Goal: Information Seeking & Learning: Learn about a topic

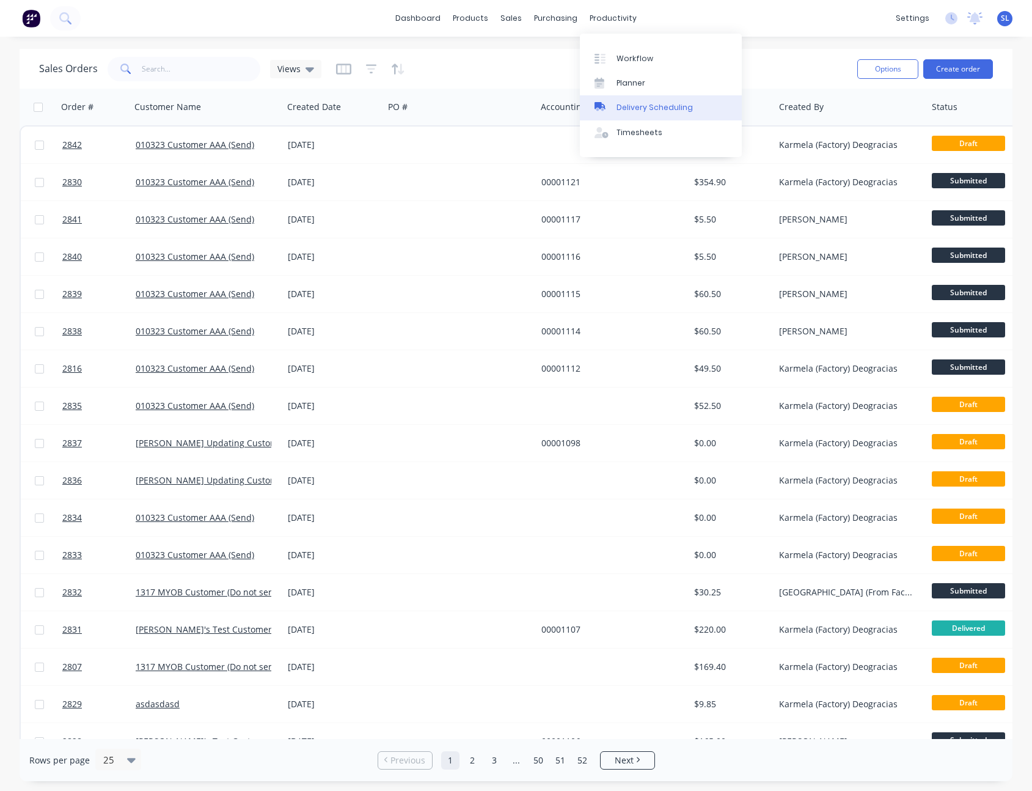
click at [640, 98] on link "Delivery Scheduling" at bounding box center [661, 107] width 162 height 24
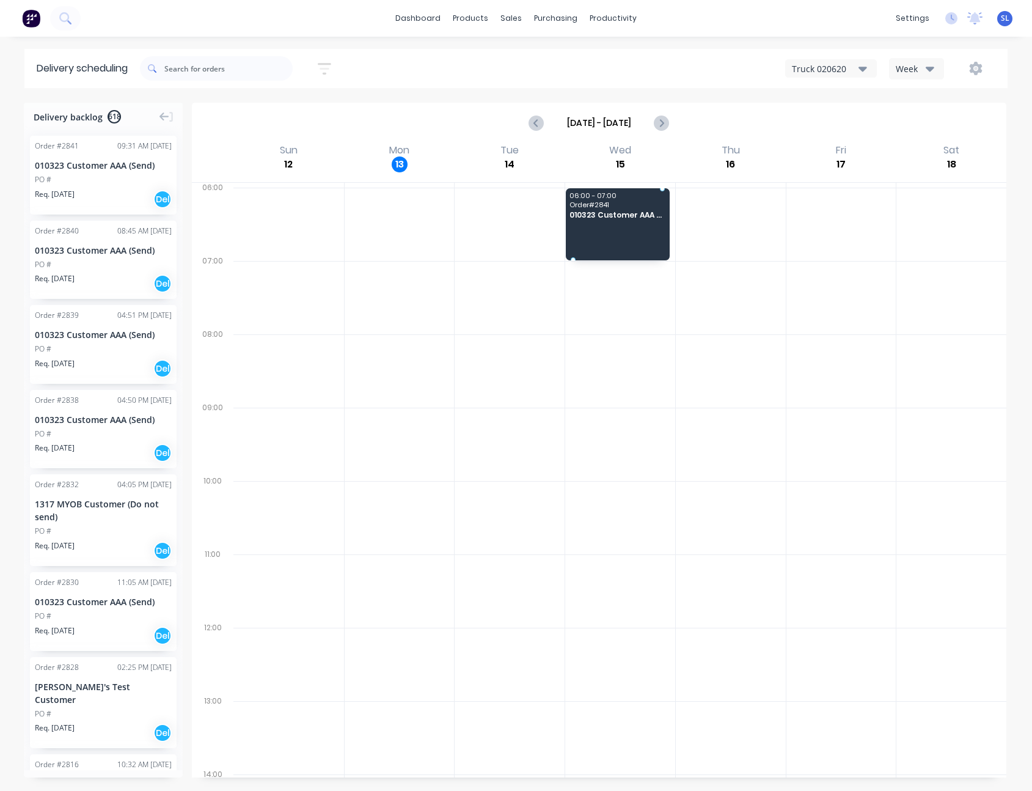
drag, startPoint x: 94, startPoint y: 180, endPoint x: 581, endPoint y: 224, distance: 489.0
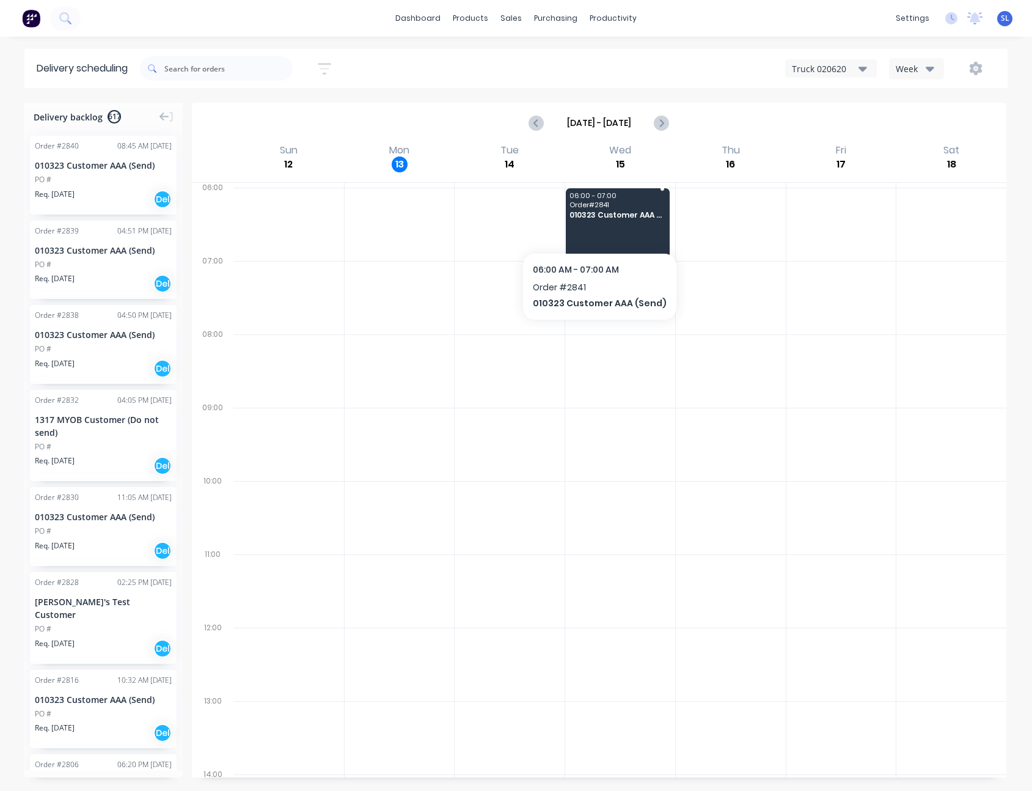
click at [595, 226] on div "06:00 - 07:00 Order # 2841 010323 Customer AAA (Send)" at bounding box center [618, 224] width 104 height 72
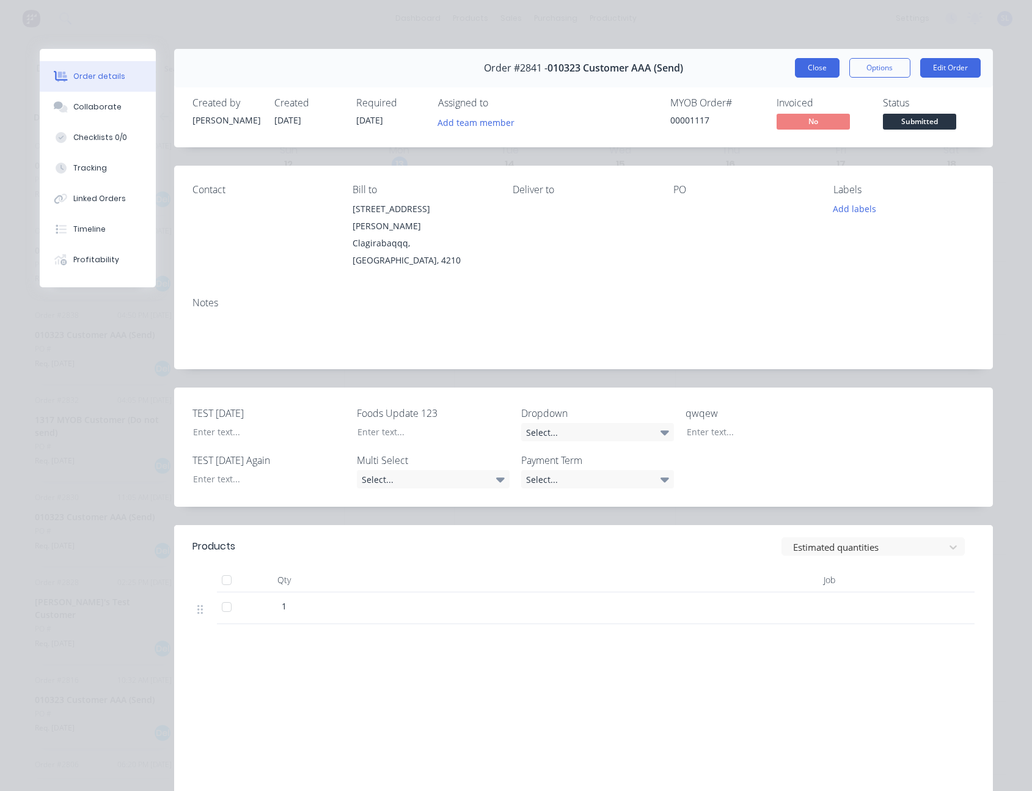
click at [818, 67] on button "Close" at bounding box center [817, 68] width 45 height 20
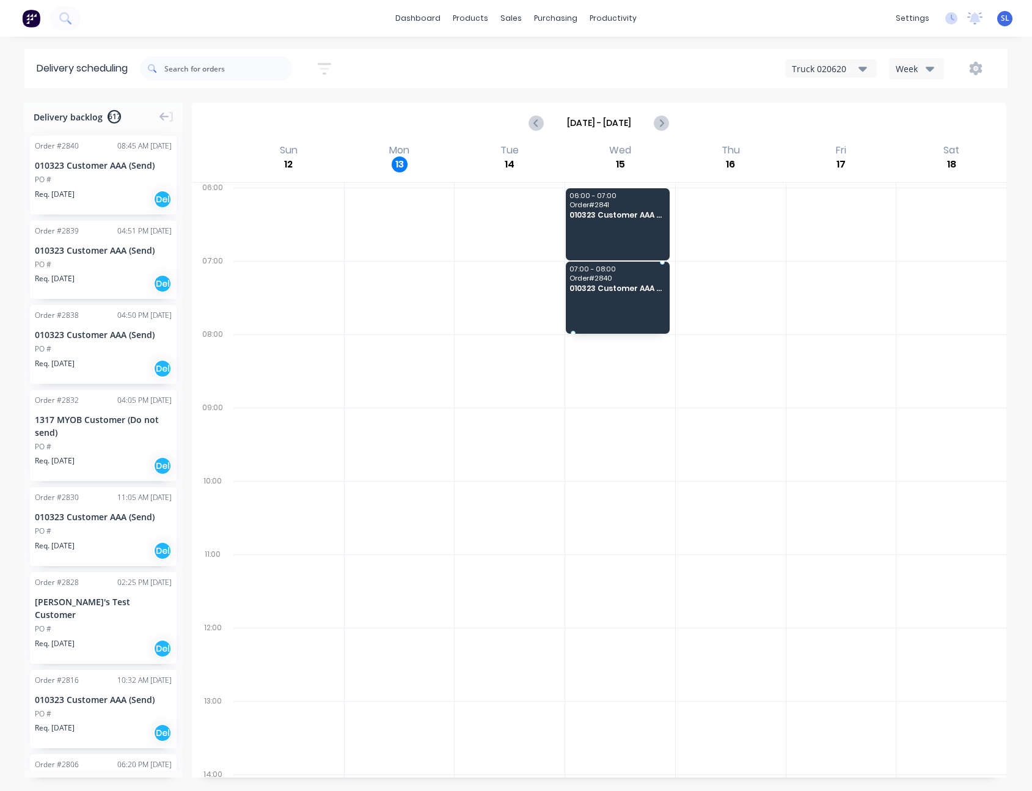
drag, startPoint x: 85, startPoint y: 190, endPoint x: 598, endPoint y: 295, distance: 523.3
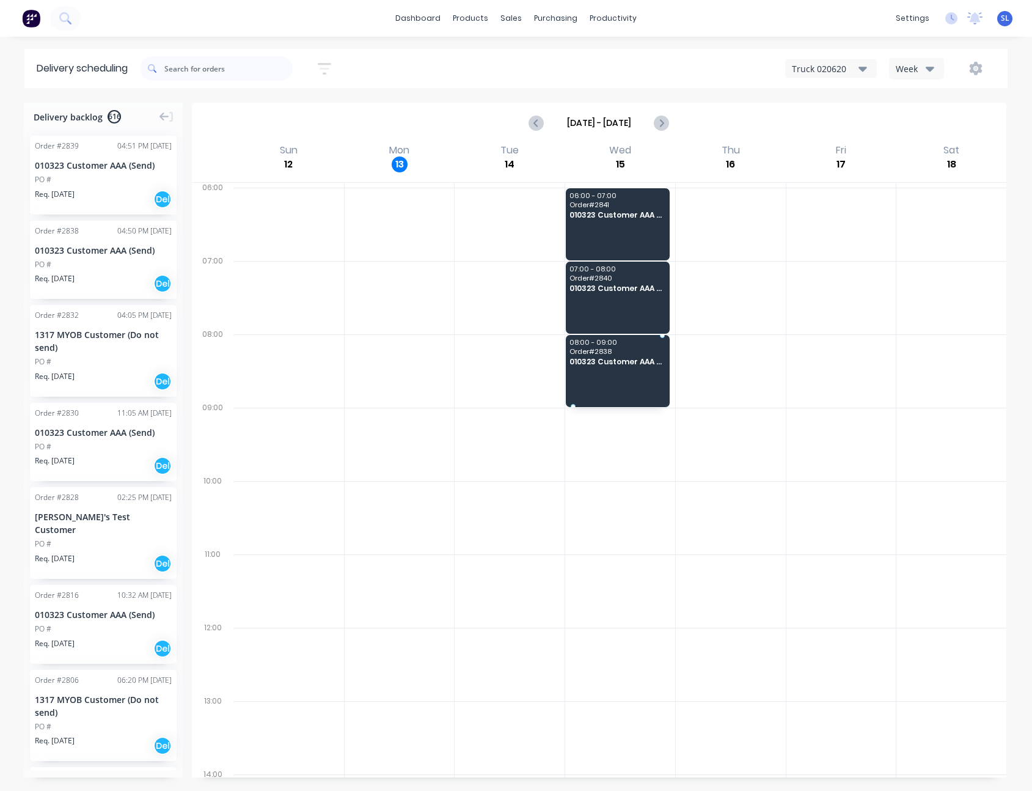
drag, startPoint x: 88, startPoint y: 273, endPoint x: 607, endPoint y: 364, distance: 527.4
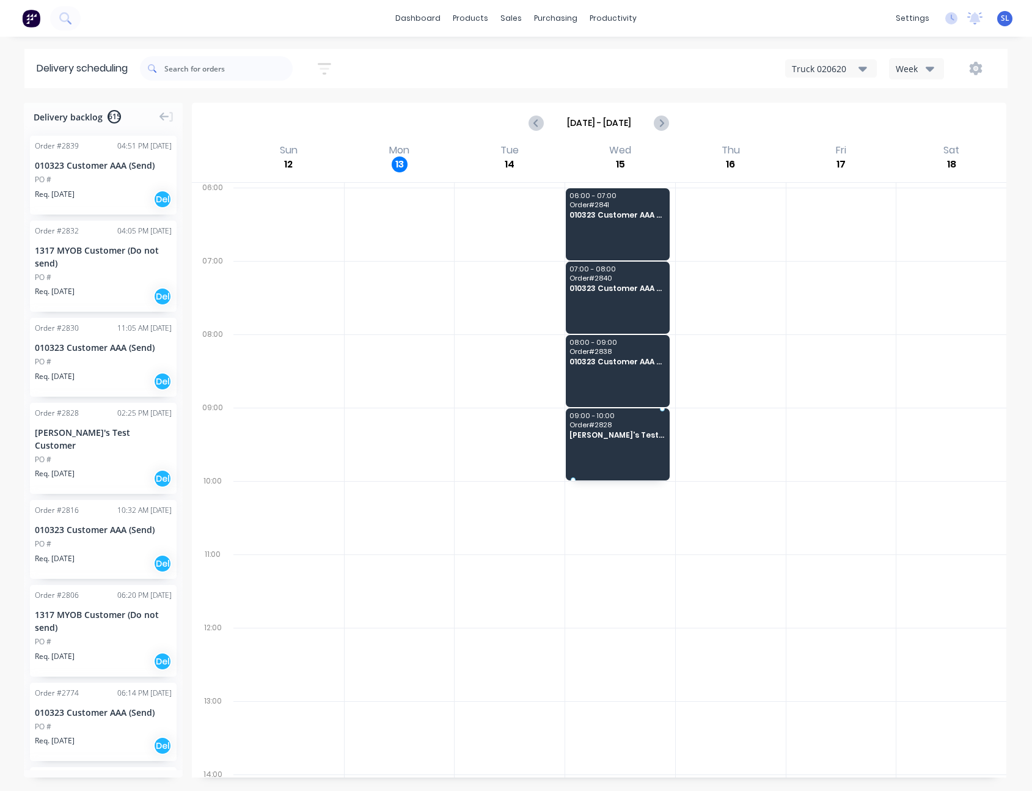
drag, startPoint x: 132, startPoint y: 420, endPoint x: 617, endPoint y: 442, distance: 485.7
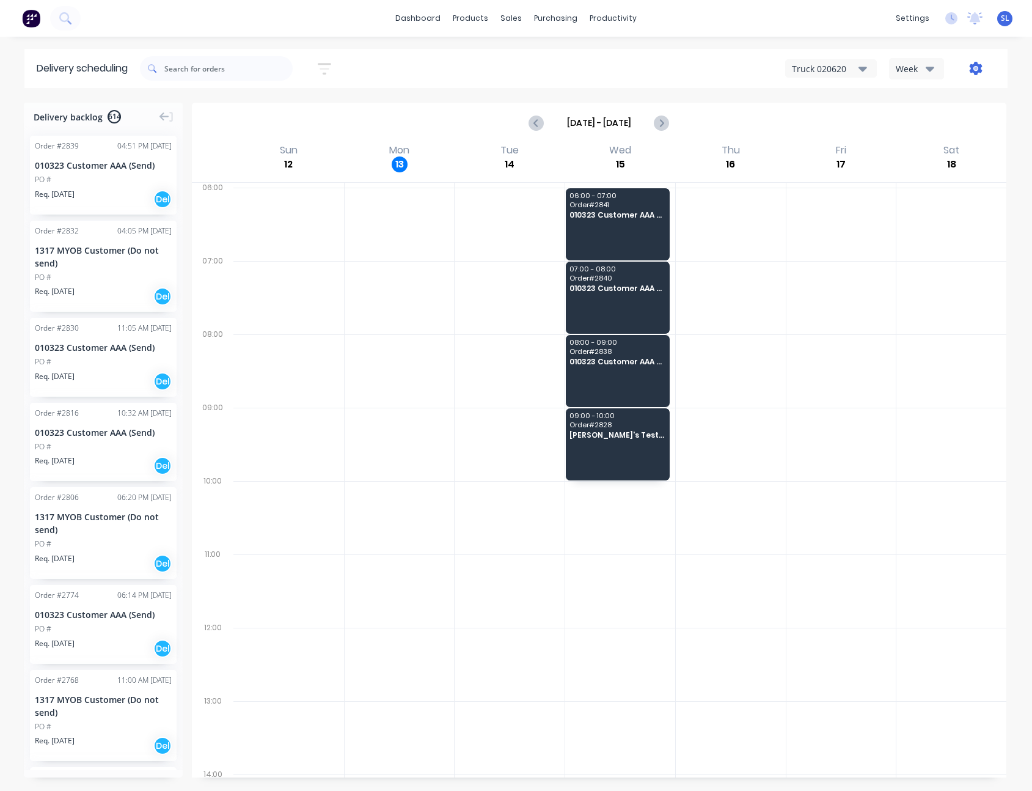
click at [979, 70] on icon "button" at bounding box center [976, 68] width 13 height 13
click at [964, 97] on div "Run Sheet" at bounding box center [937, 101] width 94 height 18
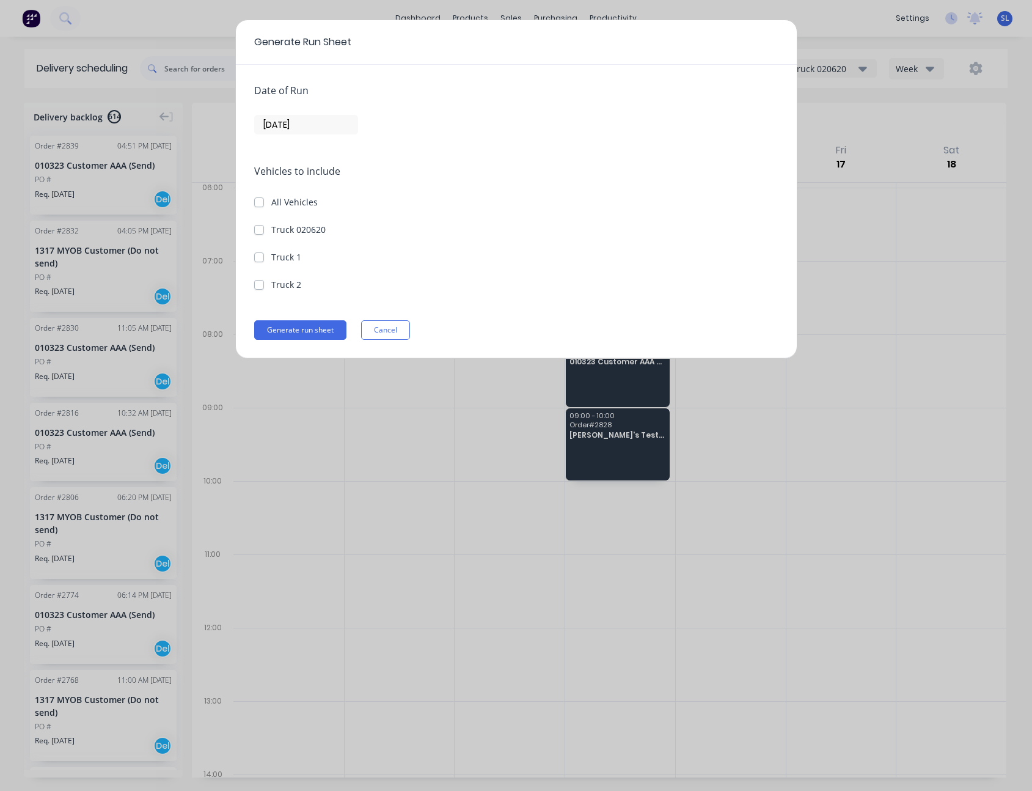
click at [298, 109] on div "Date of Run [DATE]" at bounding box center [516, 108] width 524 height 51
click at [307, 125] on input "[DATE]" at bounding box center [306, 125] width 103 height 18
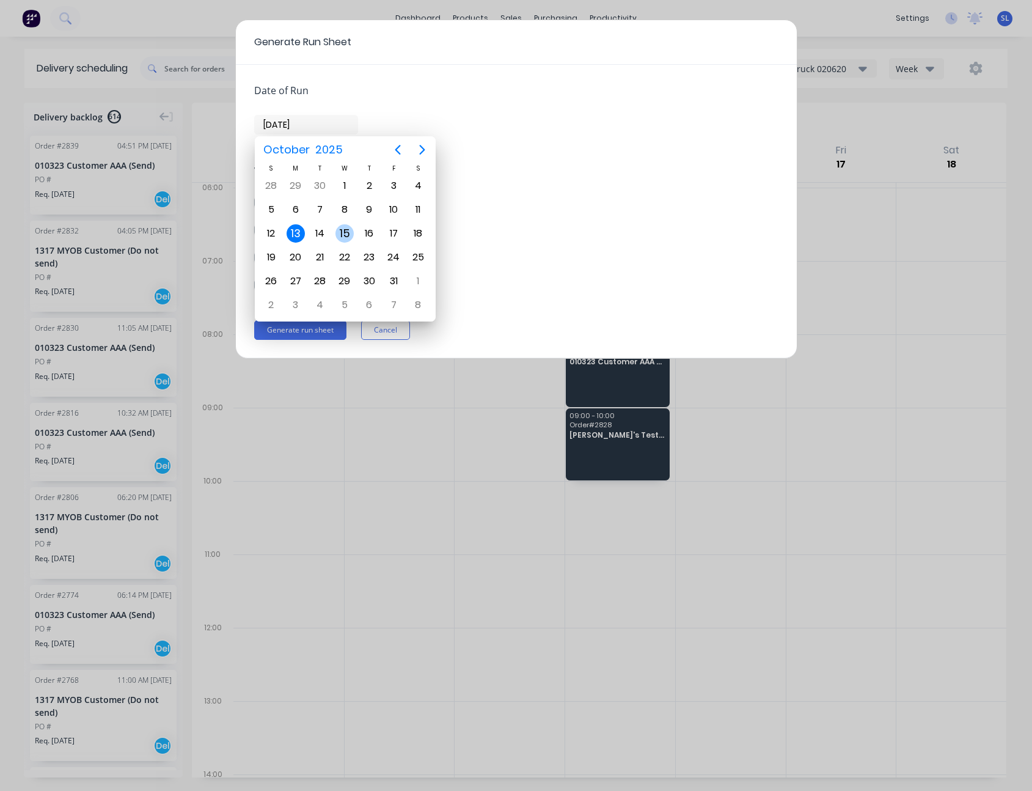
click at [345, 240] on div "15" at bounding box center [345, 233] width 18 height 18
type input "[DATE]"
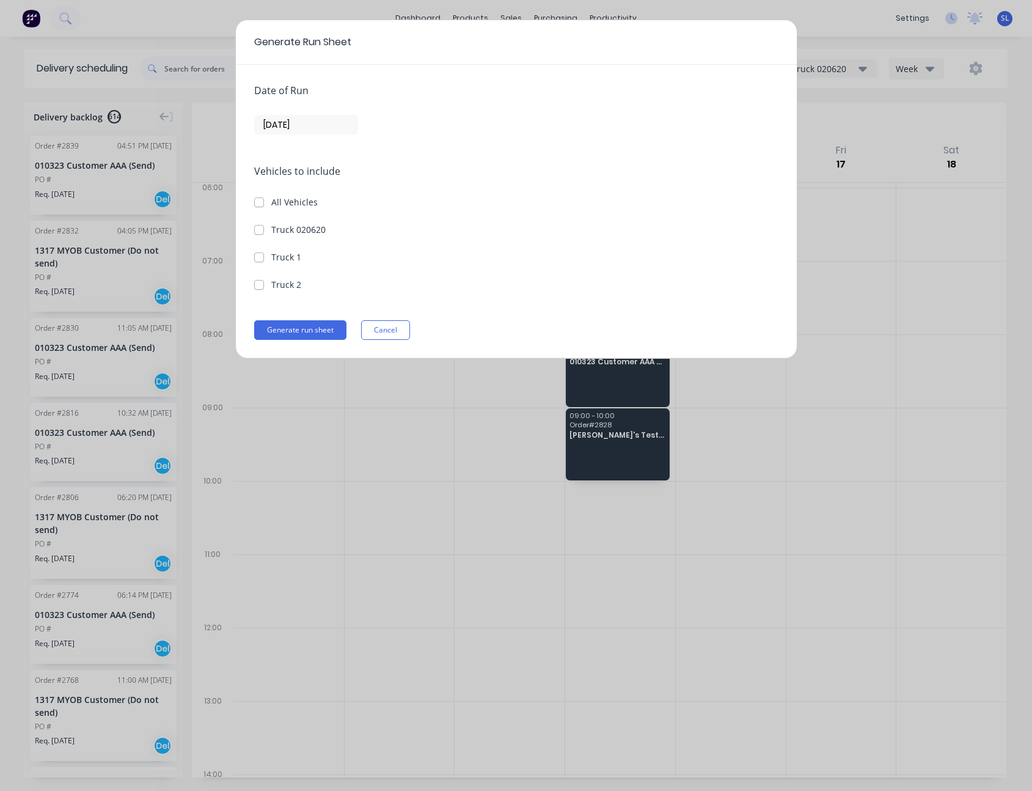
click at [287, 224] on label "Truck 020620" at bounding box center [298, 229] width 54 height 13
click at [264, 224] on 020620 "Truck 020620" at bounding box center [259, 229] width 10 height 12
checkbox 020620 "true"
click at [308, 317] on div "Date of Run [DATE] Vehicles to include All Vehicles Truck 020620 Truck 1 Truck …" at bounding box center [516, 211] width 561 height 293
click at [309, 322] on button "Generate run sheet" at bounding box center [300, 330] width 92 height 20
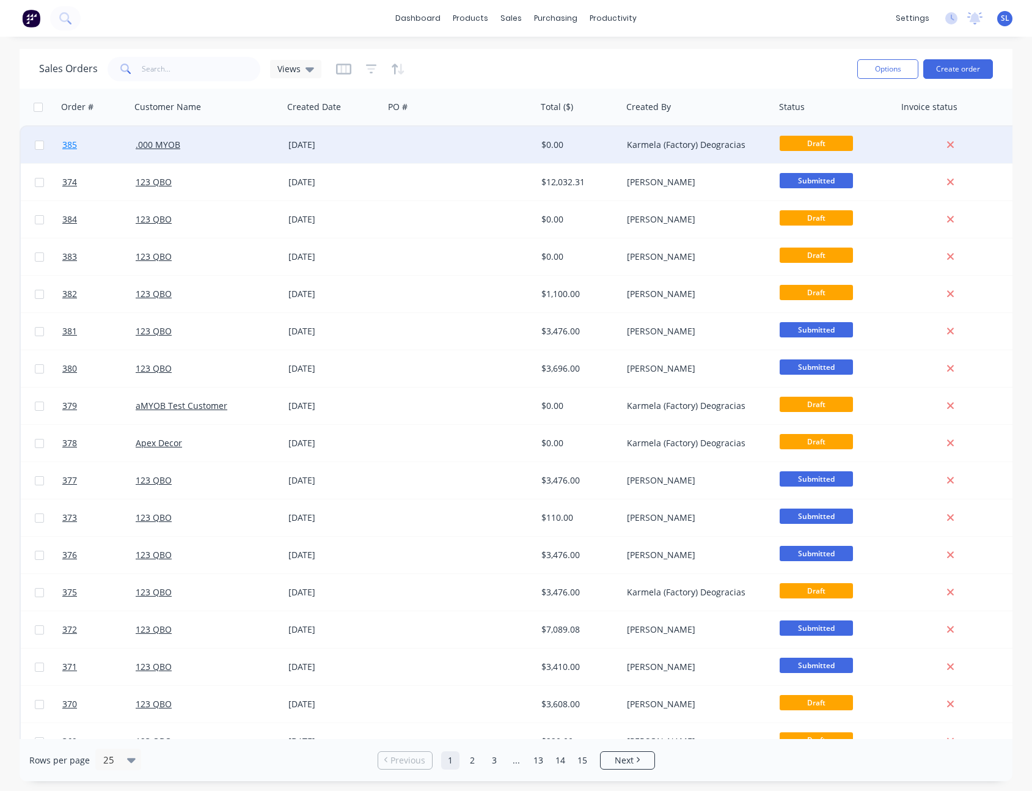
click at [80, 147] on link "385" at bounding box center [98, 145] width 73 height 37
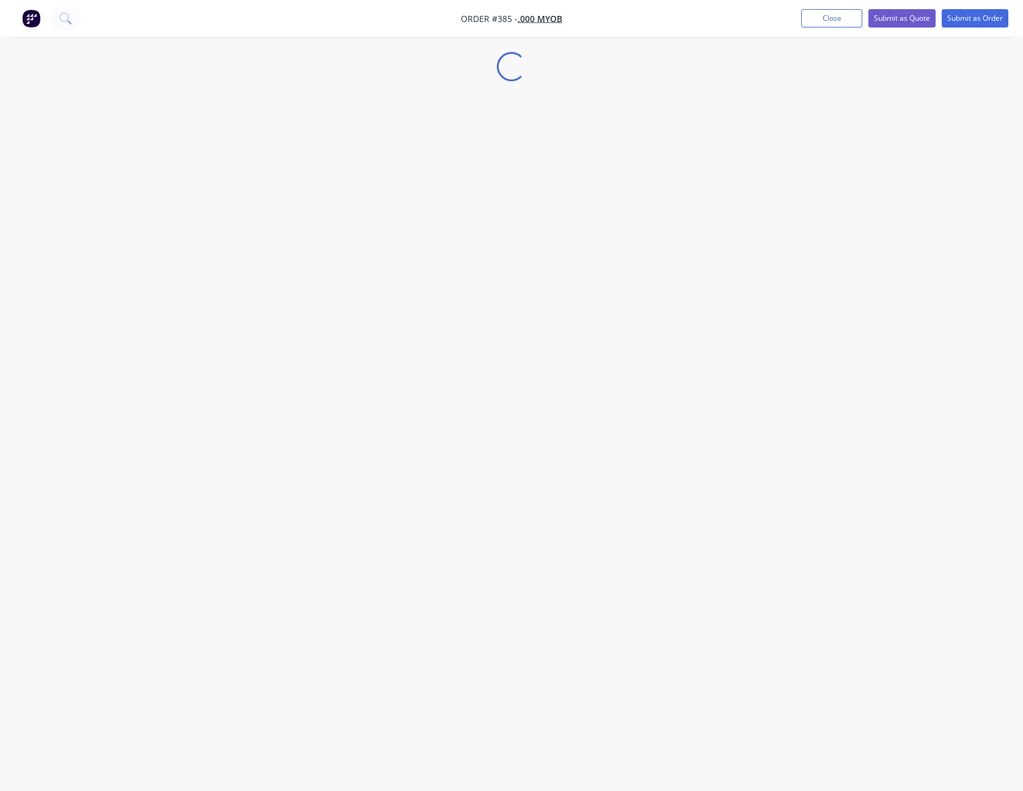
select select "GB"
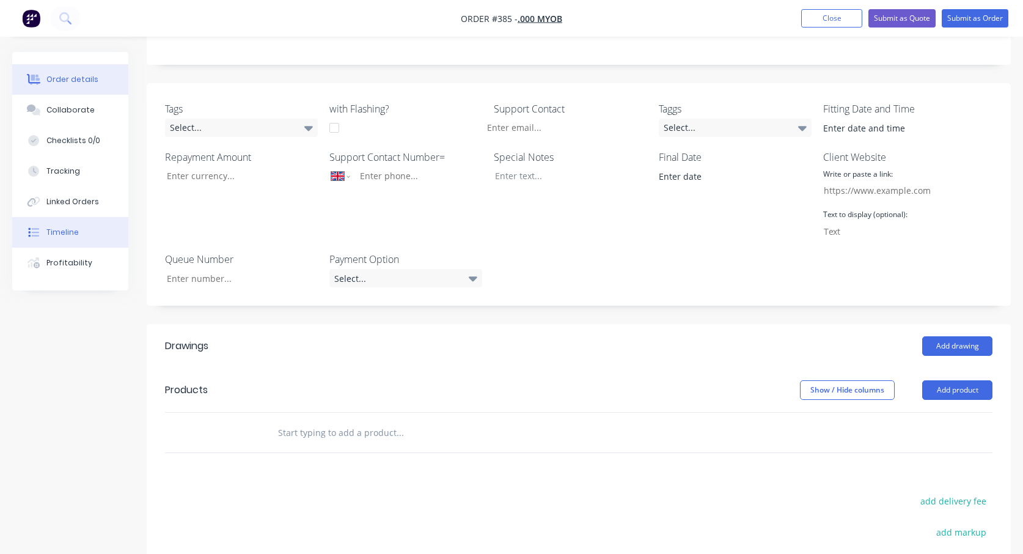
scroll to position [231, 0]
click at [298, 423] on input "text" at bounding box center [399, 431] width 244 height 24
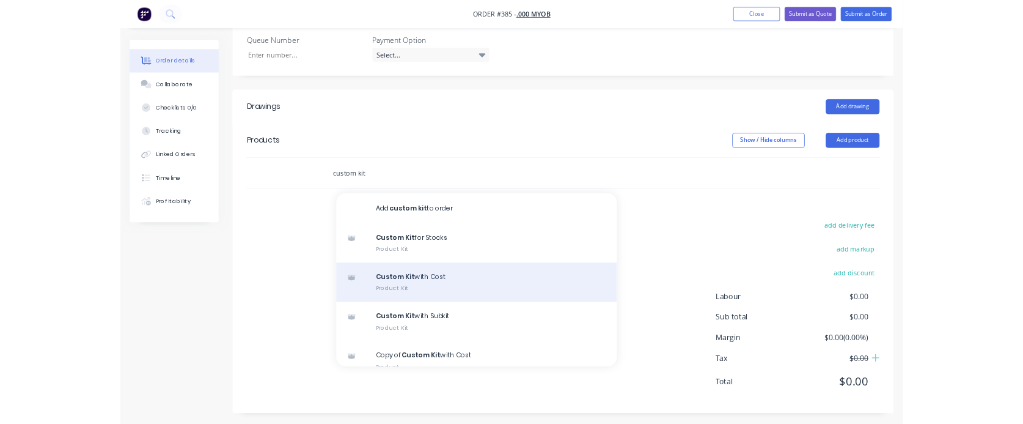
scroll to position [436, 0]
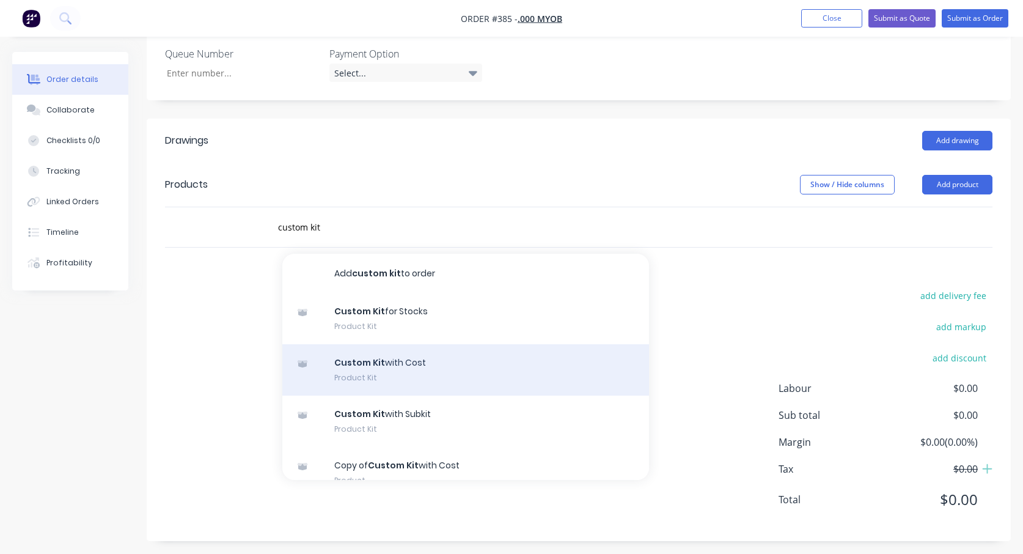
click at [460, 363] on div "Custom Kit with Cost Product Kit" at bounding box center [465, 369] width 367 height 51
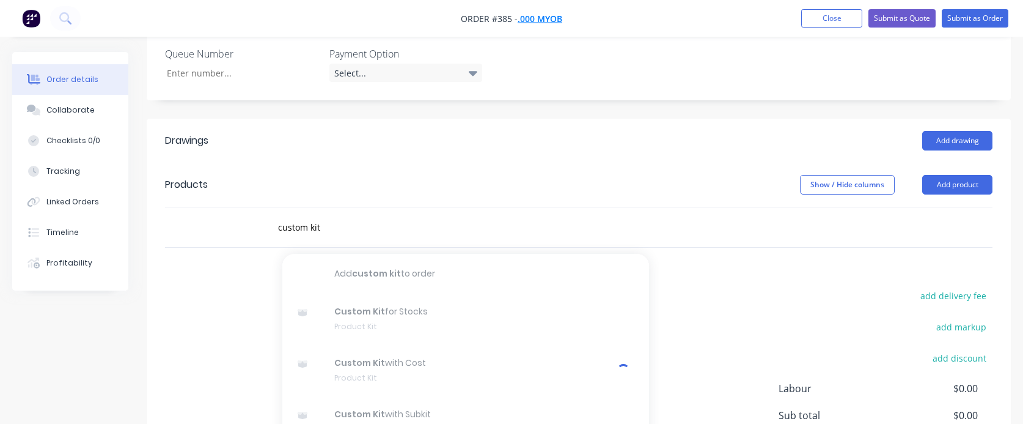
click at [559, 22] on span ".000 MYOB" at bounding box center [540, 19] width 45 height 12
click at [359, 226] on input "custom kit" at bounding box center [399, 227] width 244 height 24
type input "custom ki"
click at [85, 121] on button "Collaborate" at bounding box center [70, 110] width 116 height 31
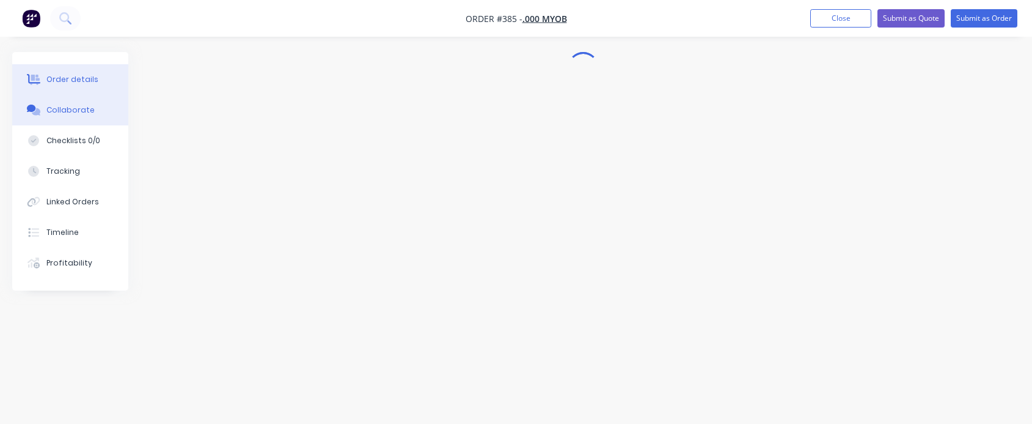
click at [80, 75] on div "Order details" at bounding box center [72, 79] width 52 height 11
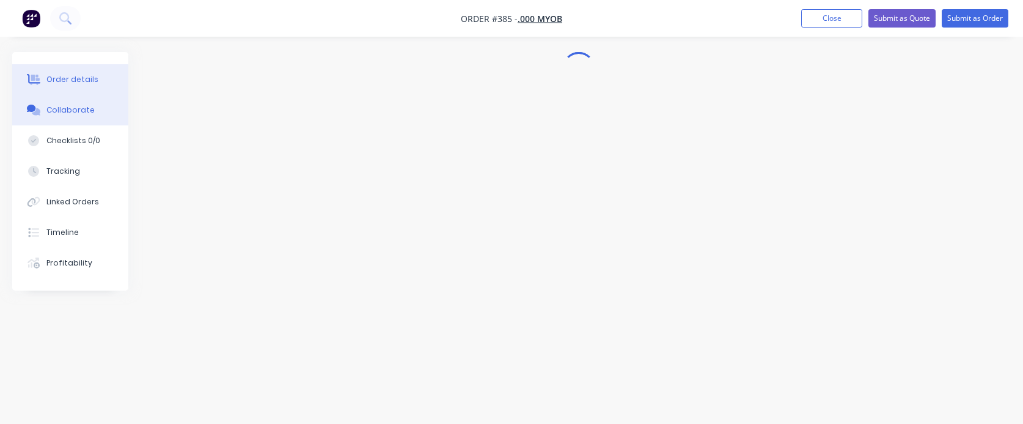
select select "GB"
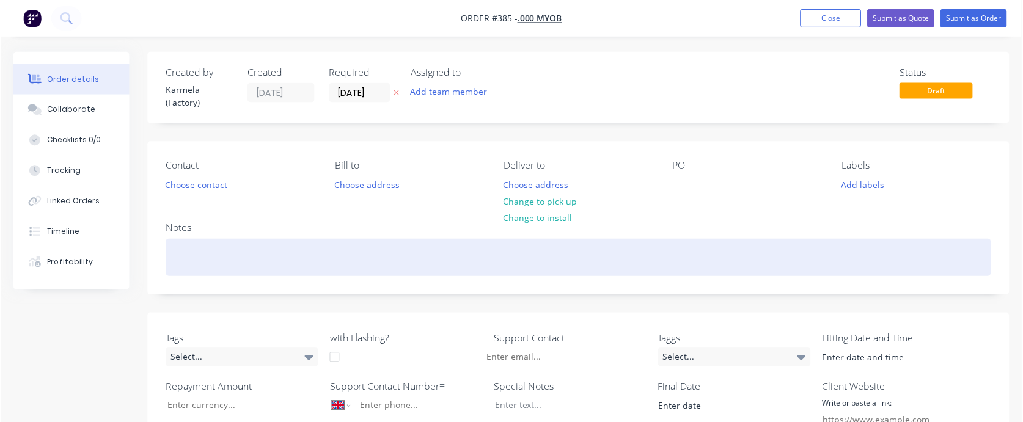
scroll to position [571, 0]
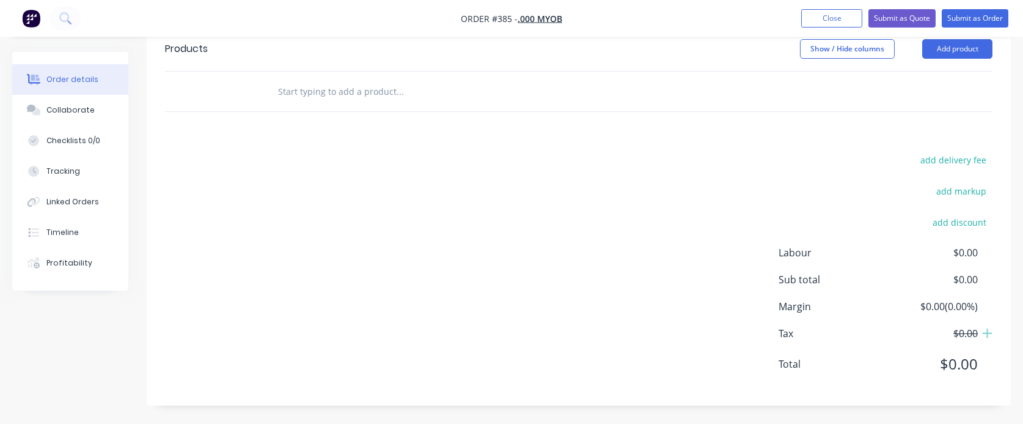
click at [307, 87] on input "text" at bounding box center [399, 91] width 244 height 24
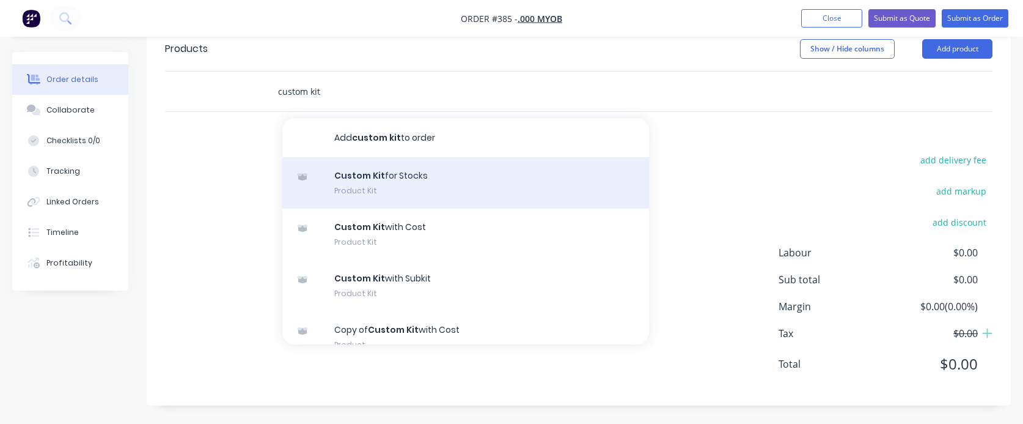
type input "custom kit"
click at [449, 188] on div "Custom Kit for Stocks Product Kit" at bounding box center [465, 182] width 367 height 51
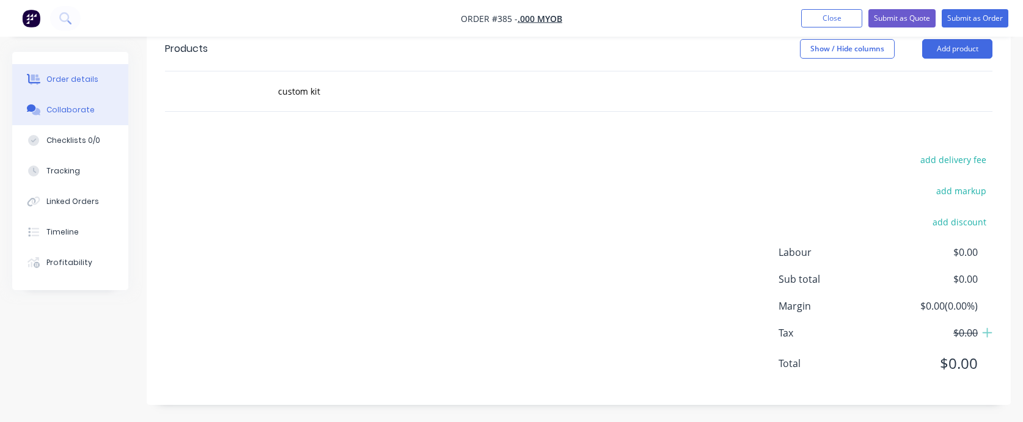
click at [55, 116] on button "Collaborate" at bounding box center [70, 110] width 116 height 31
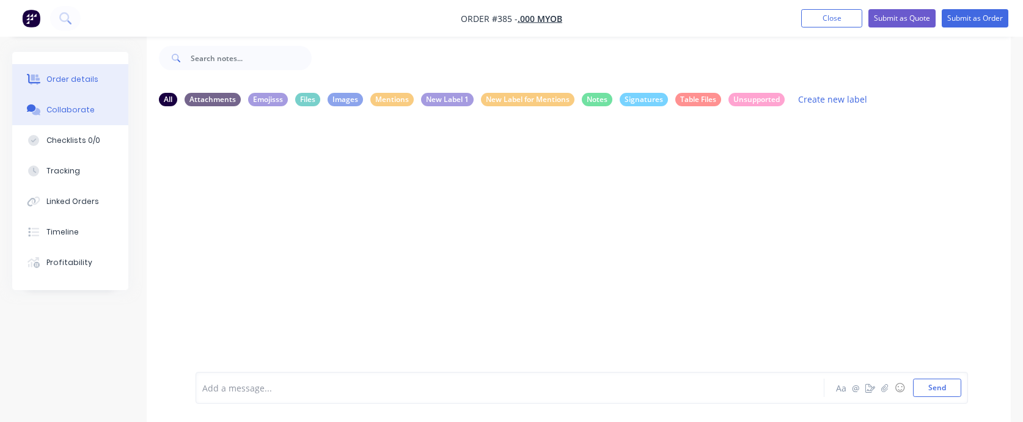
click at [67, 86] on button "Order details" at bounding box center [70, 79] width 116 height 31
select select "GB"
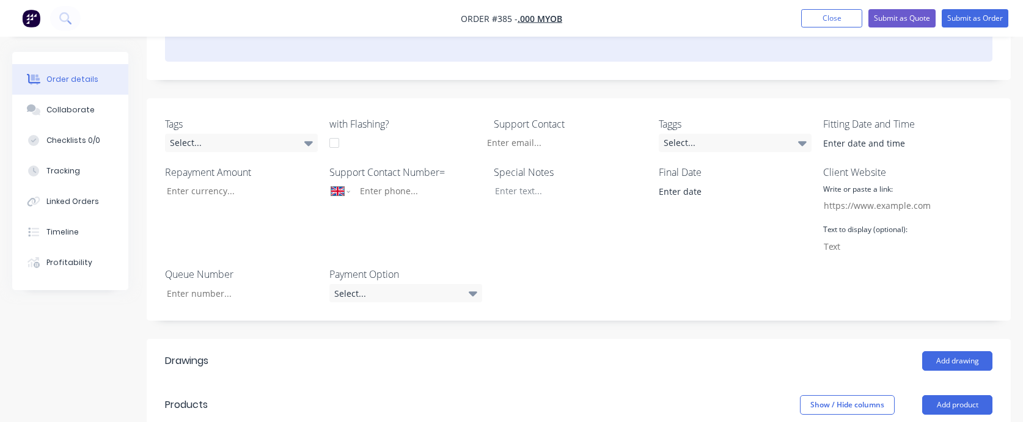
scroll to position [431, 0]
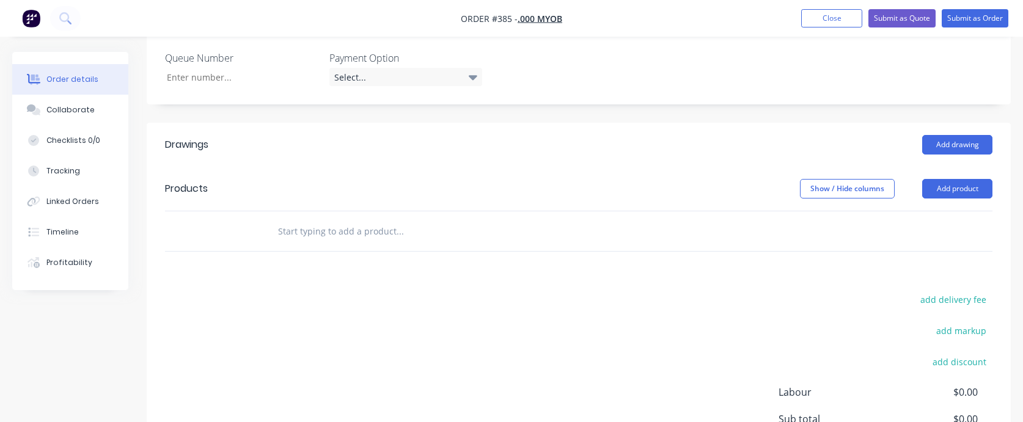
click at [351, 243] on input "text" at bounding box center [399, 231] width 244 height 24
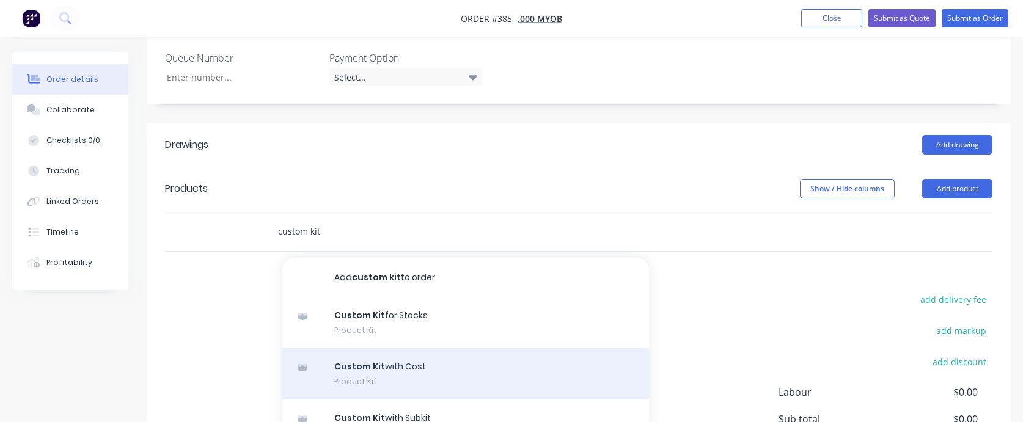
type input "custom kit"
click at [406, 366] on div "Custom Kit with Cost Product Kit" at bounding box center [465, 373] width 367 height 51
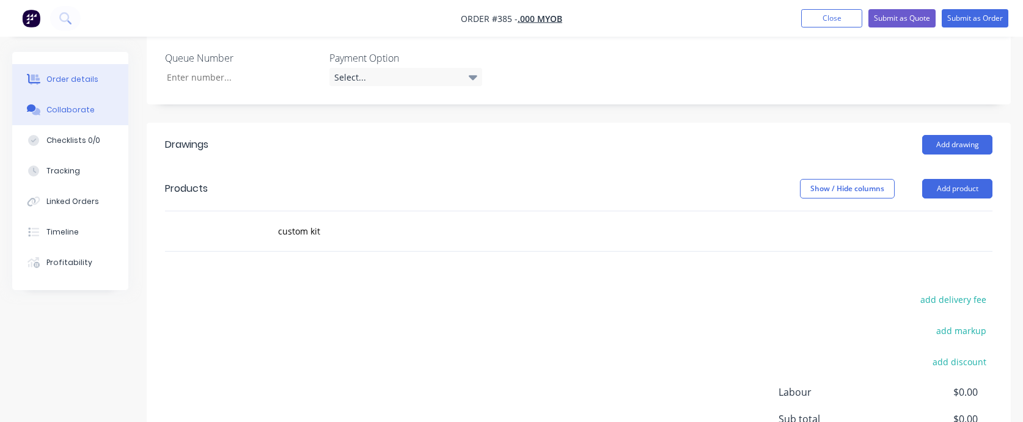
click at [71, 116] on button "Collaborate" at bounding box center [70, 110] width 116 height 31
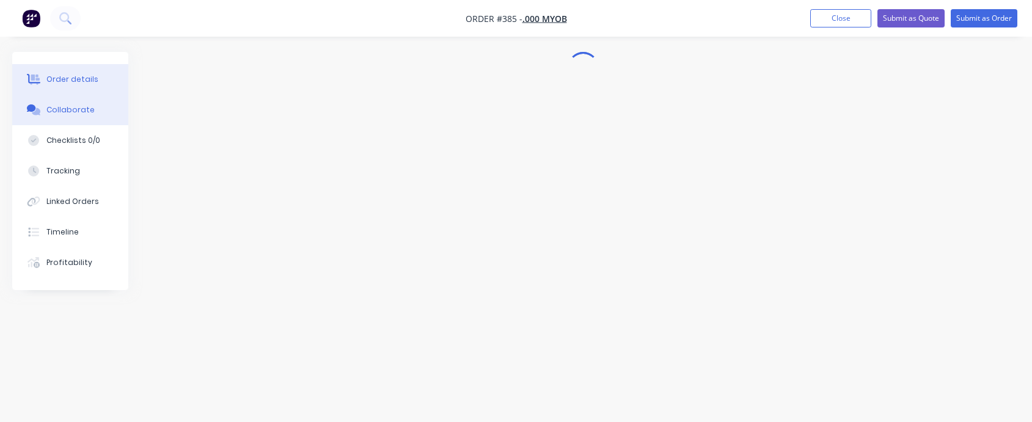
click at [81, 86] on button "Order details" at bounding box center [70, 79] width 116 height 31
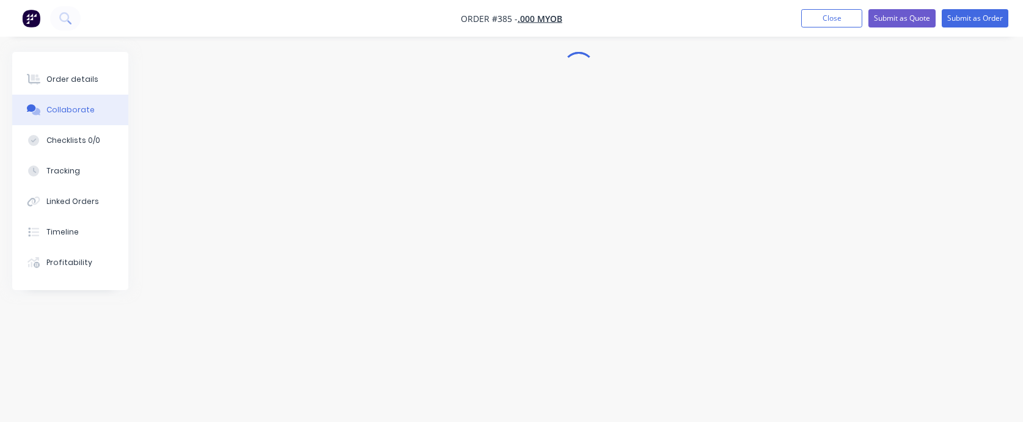
select select "GB"
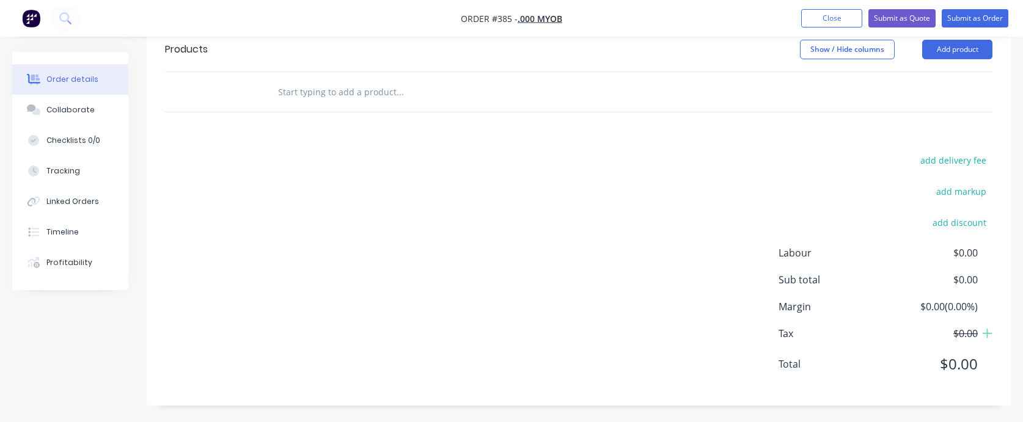
scroll to position [570, 0]
click at [338, 100] on input "text" at bounding box center [399, 92] width 244 height 24
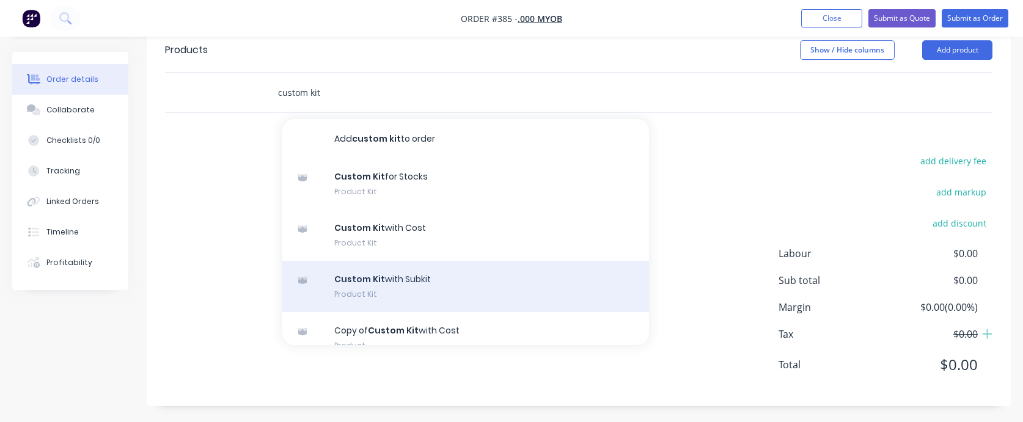
type input "custom kit"
click at [387, 293] on div "Custom Kit with Subkit Product Kit" at bounding box center [465, 286] width 367 height 51
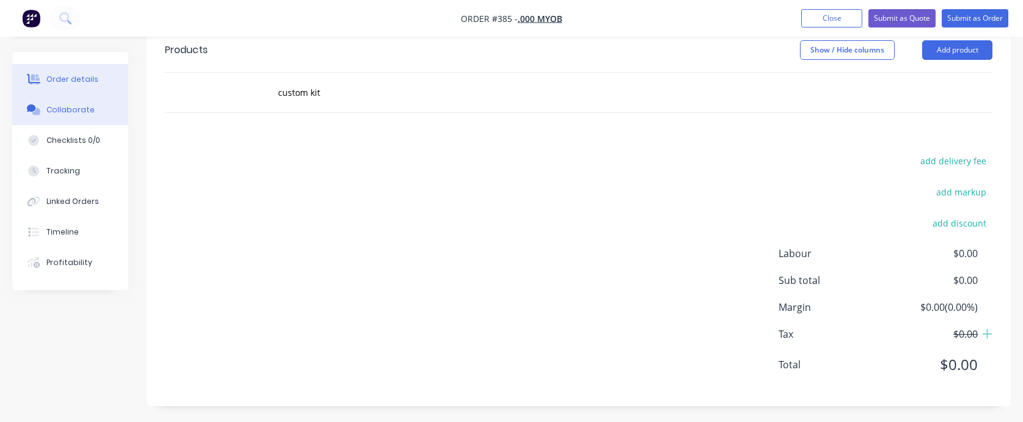
click at [83, 100] on button "Collaborate" at bounding box center [70, 110] width 116 height 31
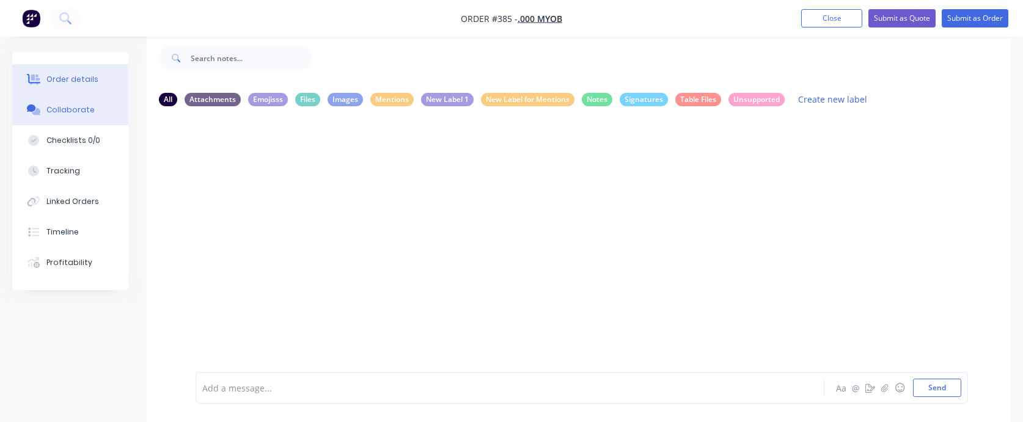
click at [84, 66] on button "Order details" at bounding box center [70, 79] width 116 height 31
select select "GB"
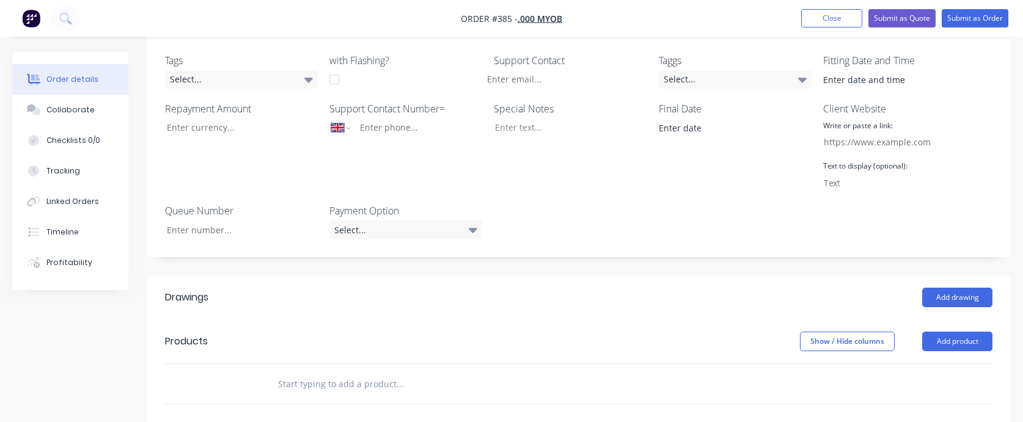
scroll to position [573, 0]
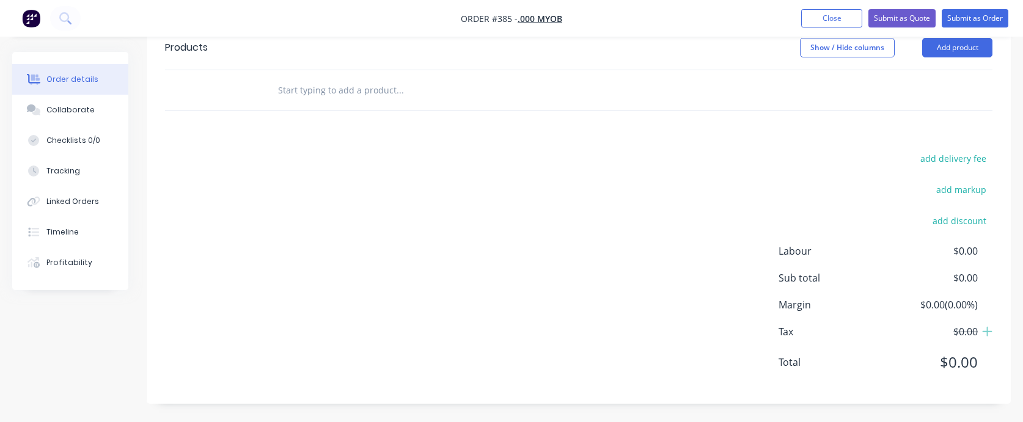
click at [361, 84] on input "text" at bounding box center [399, 90] width 244 height 24
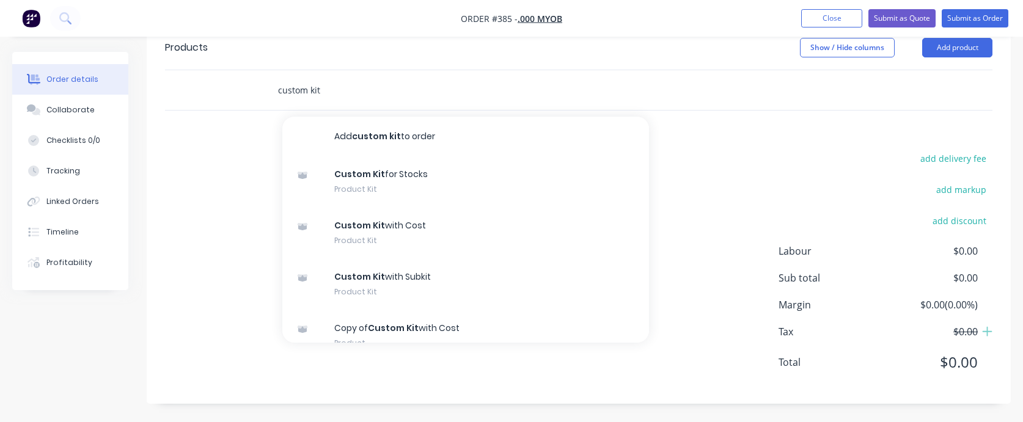
type input "custom kit"
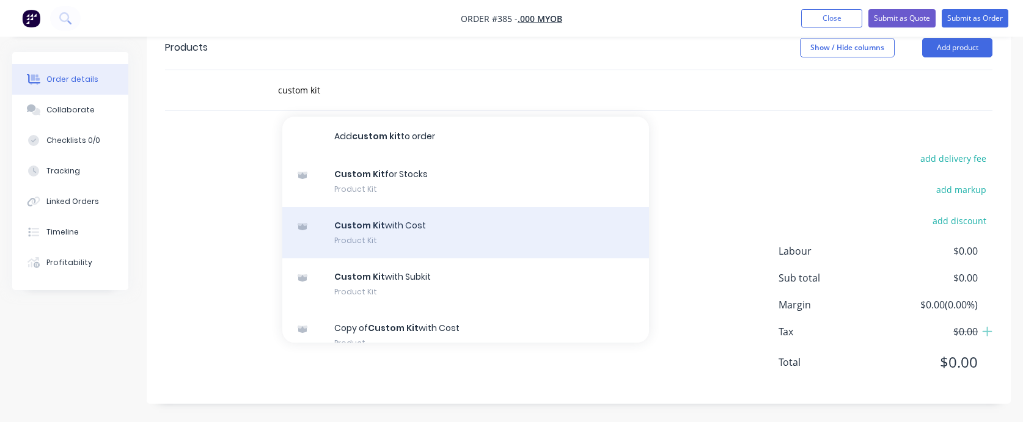
click at [416, 227] on div "Custom Kit with Cost Product Kit" at bounding box center [465, 232] width 367 height 51
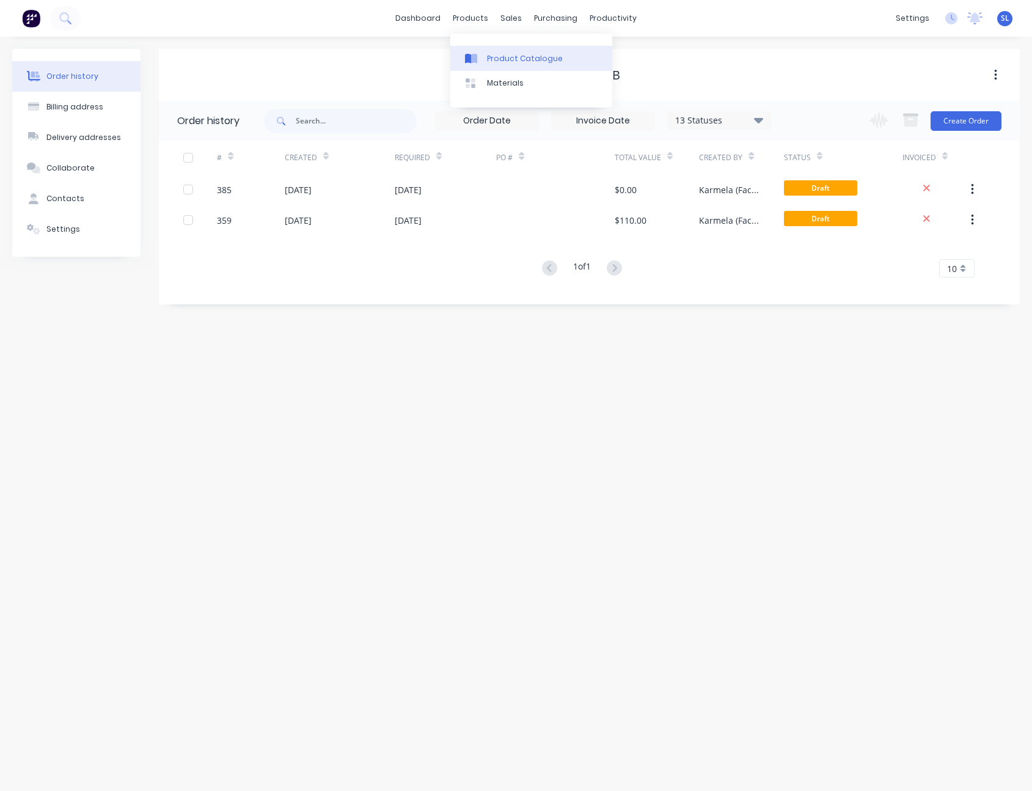
click at [482, 57] on div at bounding box center [474, 58] width 18 height 11
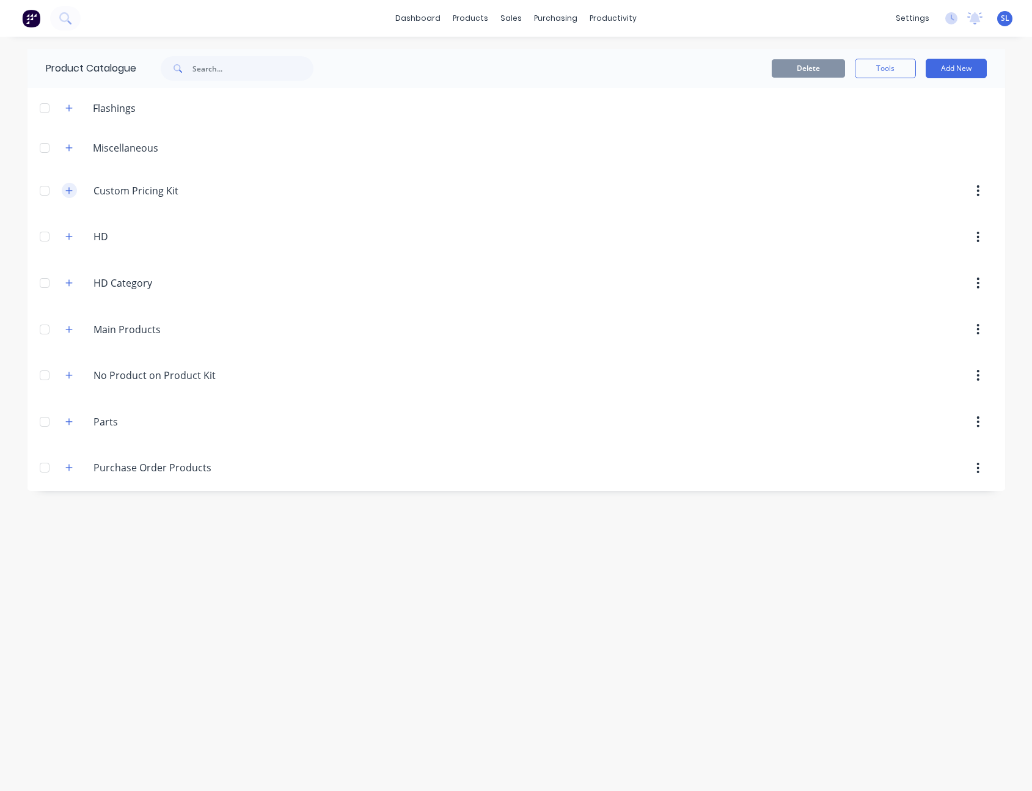
click at [68, 186] on icon "button" at bounding box center [68, 190] width 7 height 9
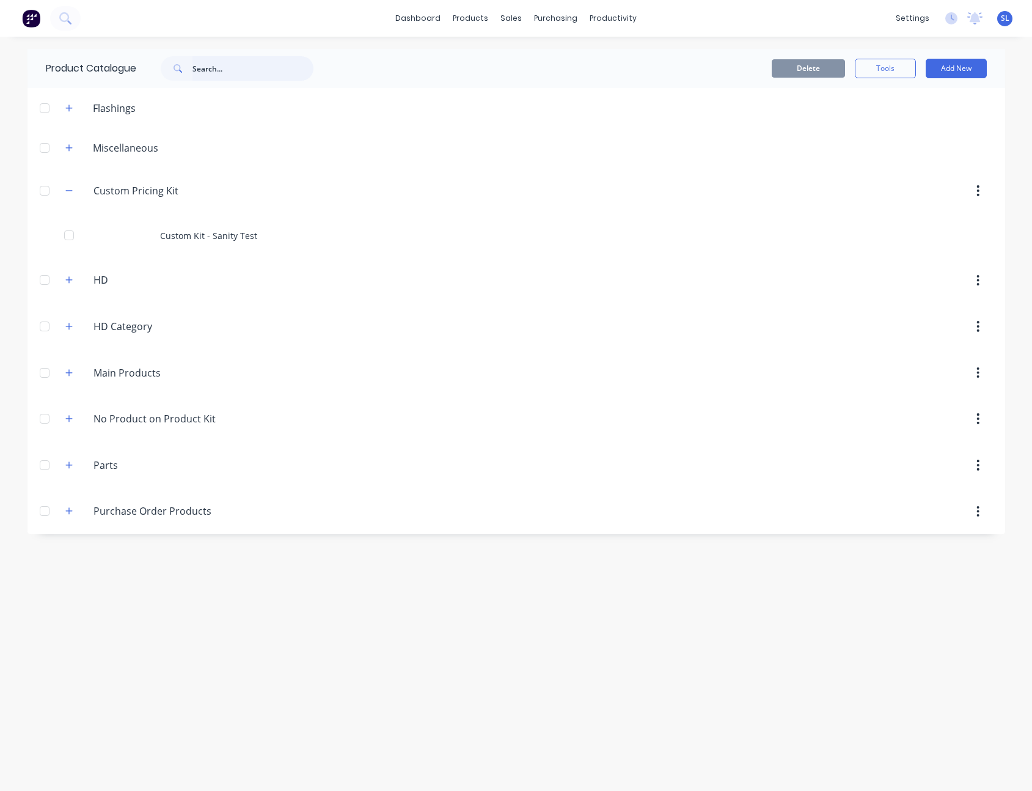
click at [239, 67] on input "text" at bounding box center [253, 68] width 121 height 24
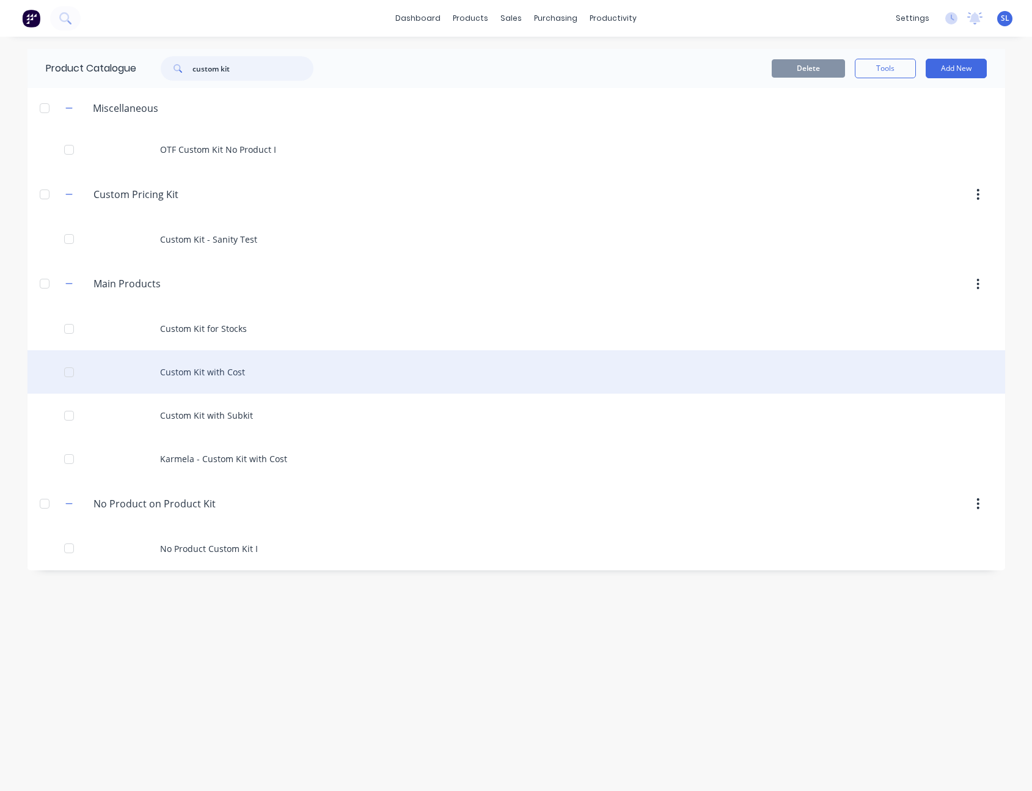
type input "custom kit"
click at [227, 374] on div "Custom Kit with Cost" at bounding box center [517, 371] width 978 height 43
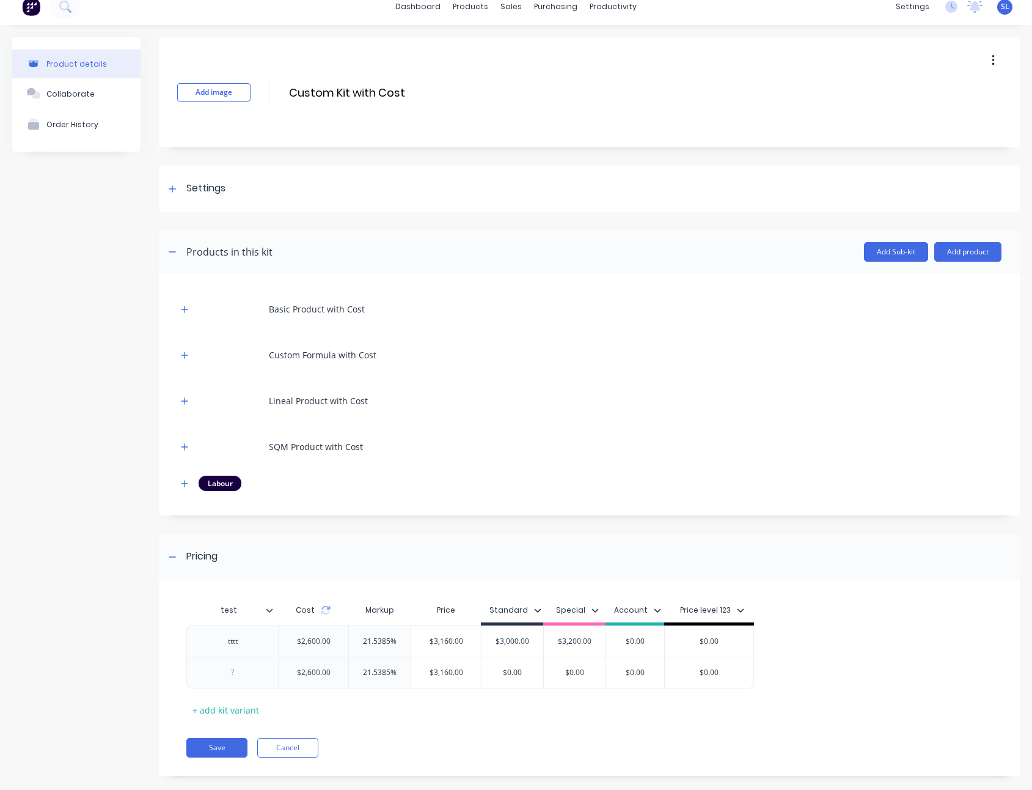
scroll to position [28, 0]
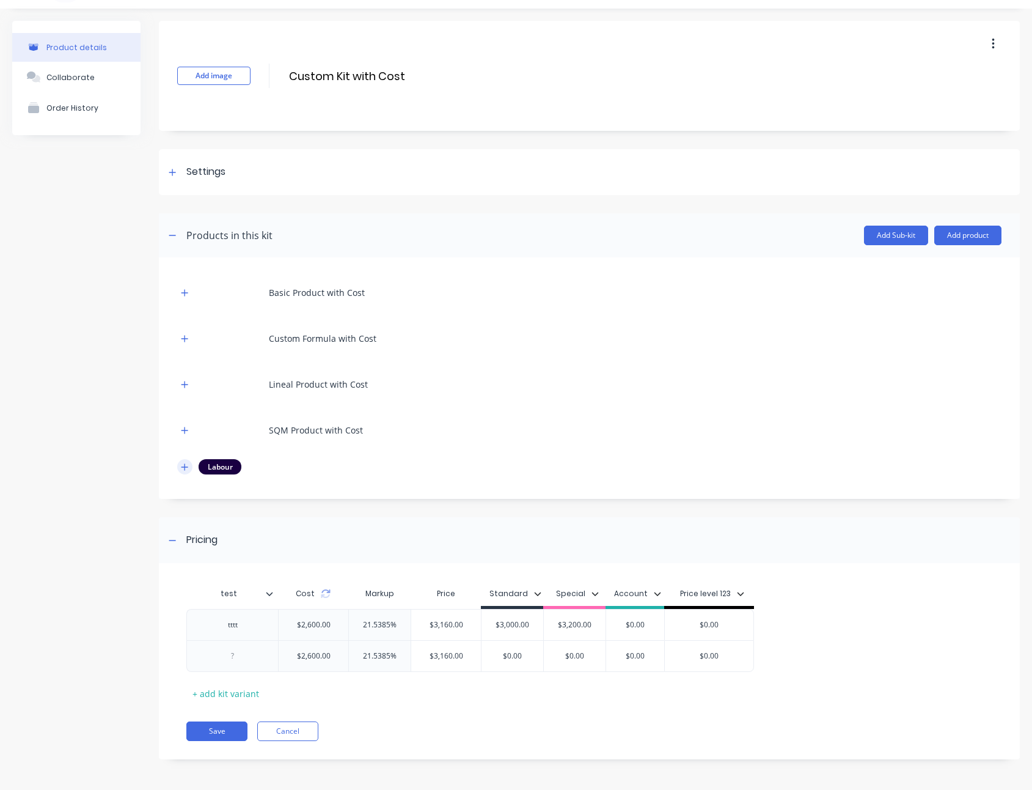
click at [189, 464] on button "button" at bounding box center [184, 466] width 15 height 15
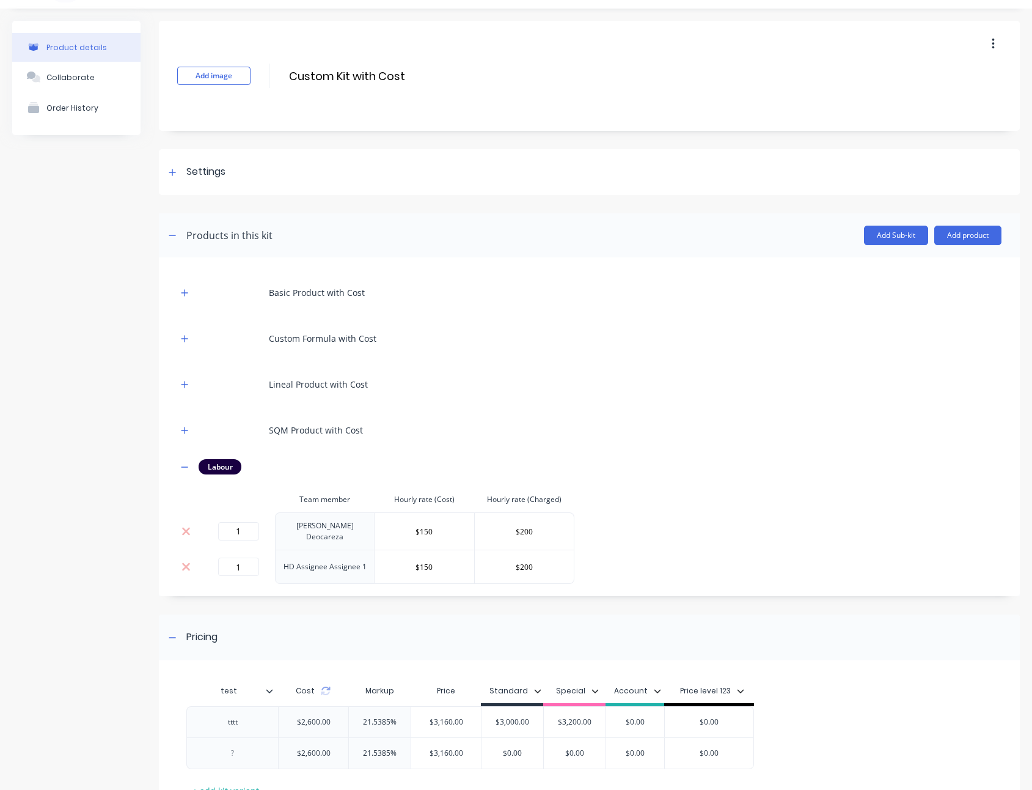
click at [184, 438] on div "SQM Product with Cost" at bounding box center [589, 430] width 824 height 34
click at [185, 430] on icon "button" at bounding box center [185, 430] width 7 height 7
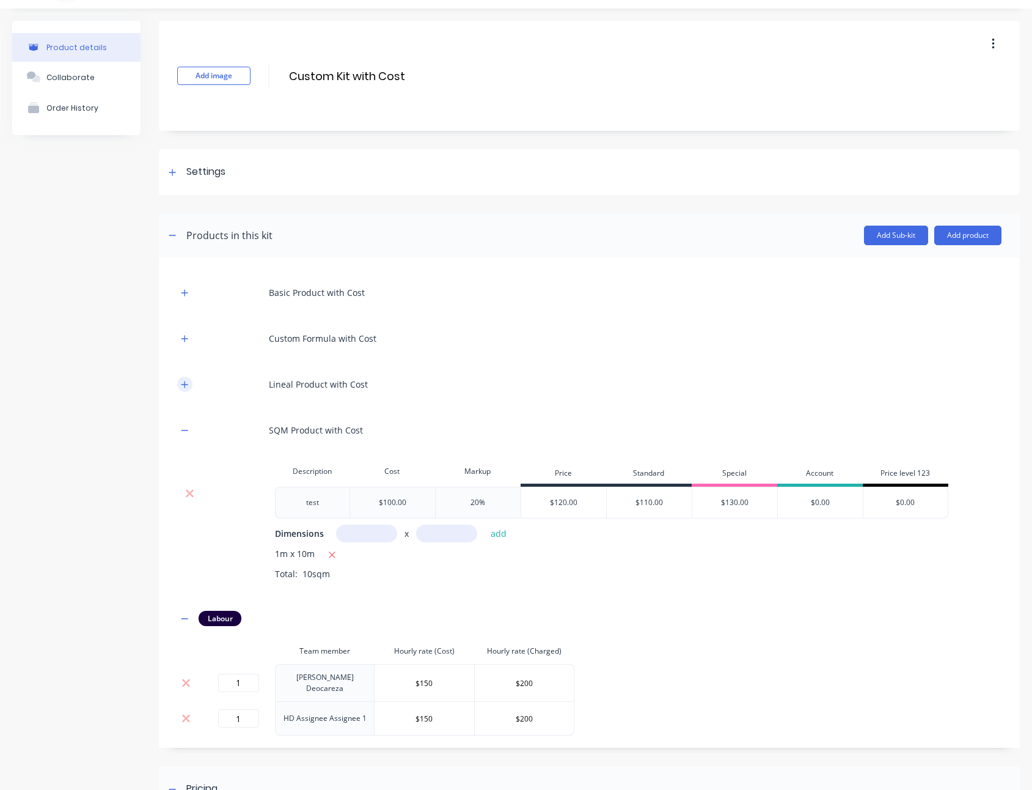
click at [186, 384] on icon "button" at bounding box center [185, 384] width 7 height 7
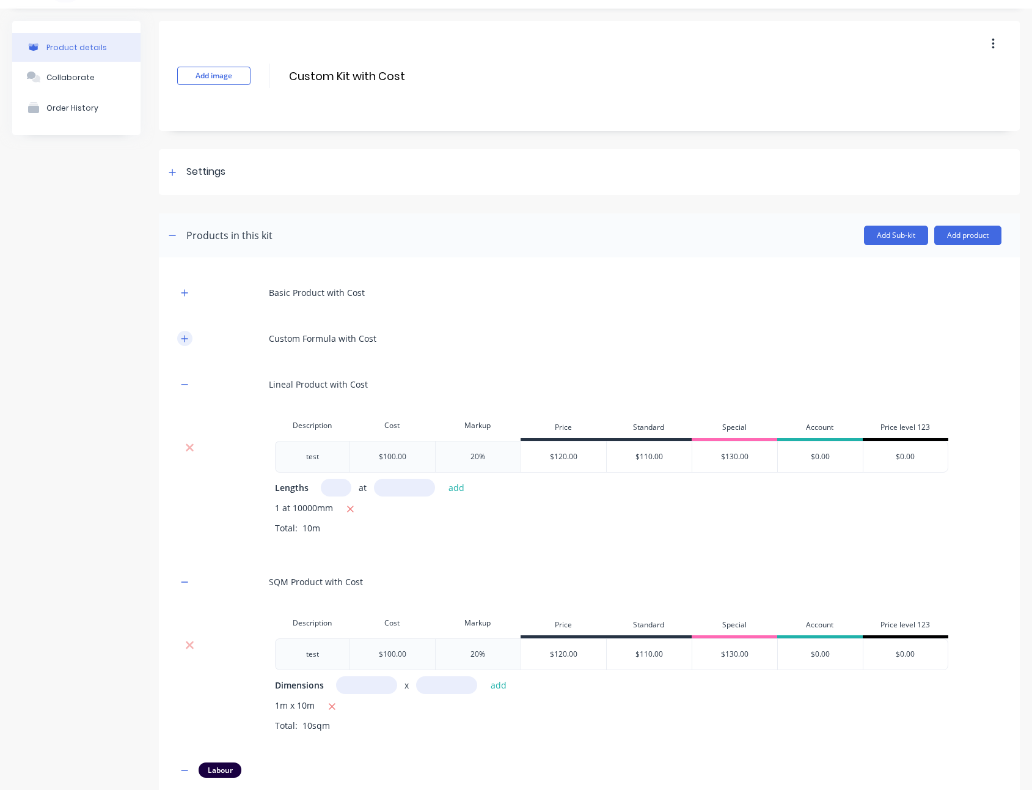
click at [186, 331] on button "button" at bounding box center [184, 338] width 15 height 15
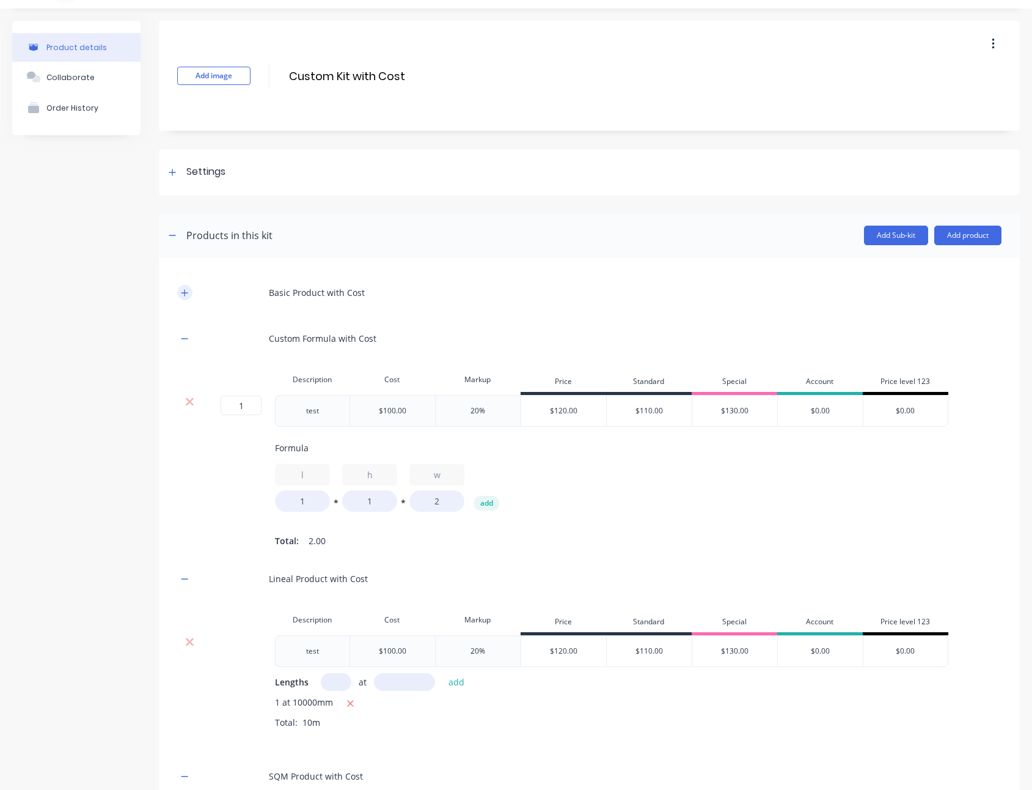
click at [177, 289] on button "button" at bounding box center [184, 292] width 15 height 15
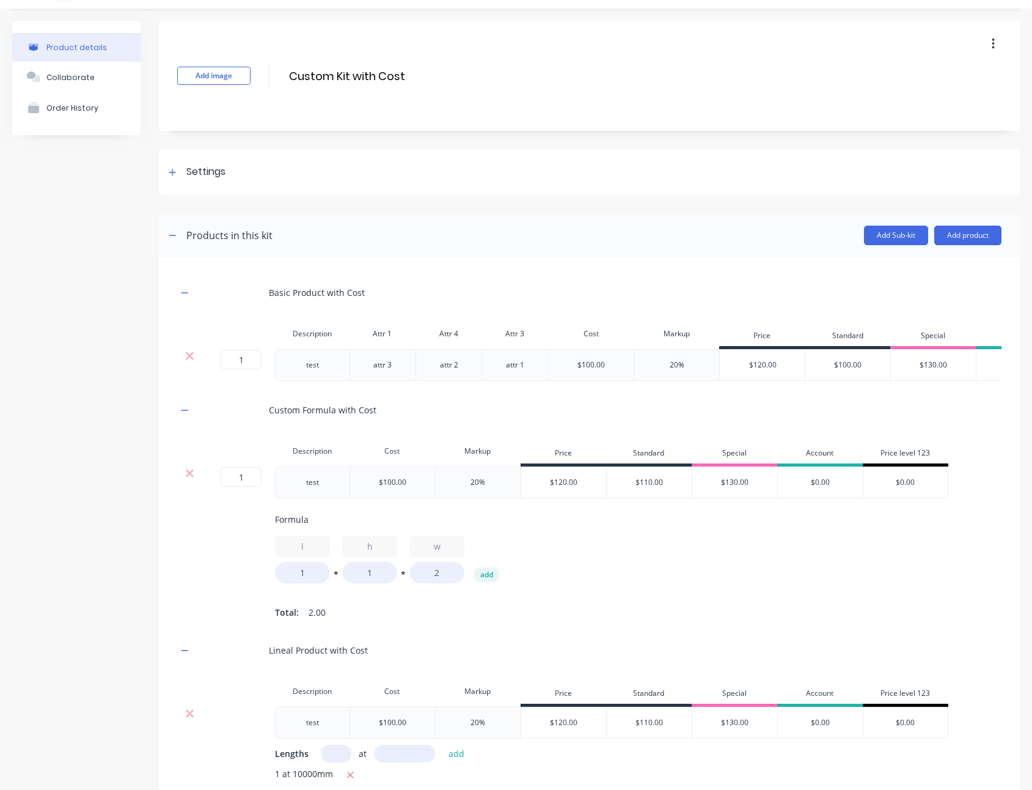
scroll to position [709, 0]
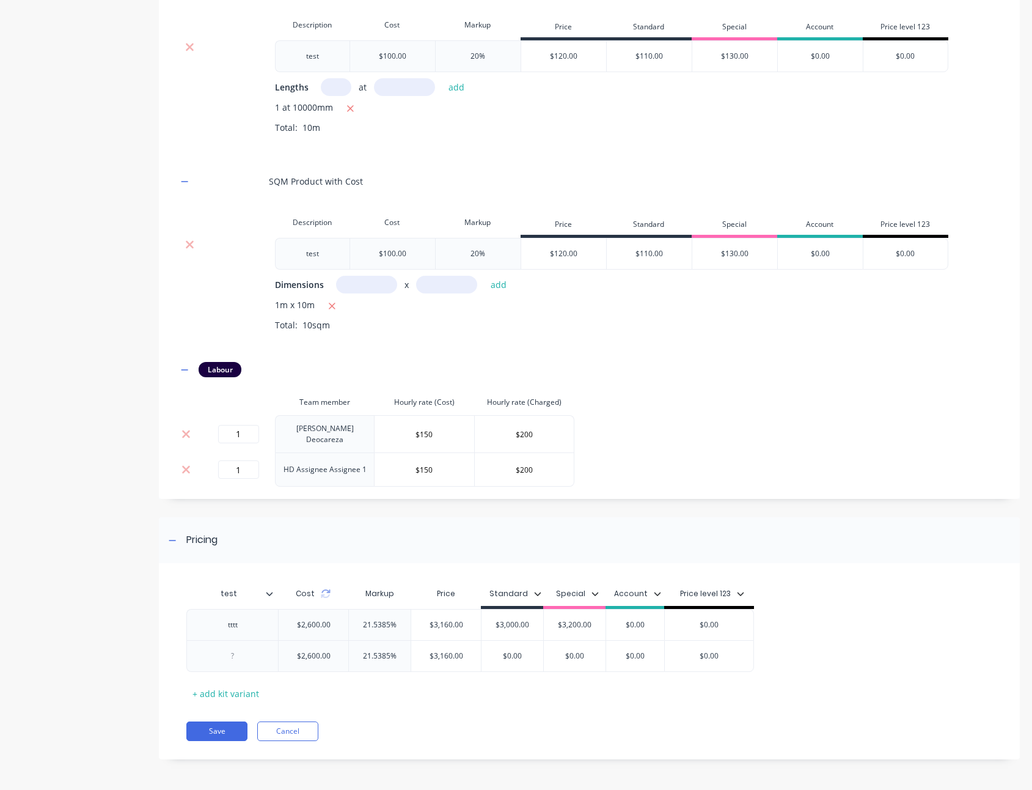
click at [266, 595] on icon at bounding box center [269, 593] width 7 height 7
click at [65, 653] on div "Product details Collaborate Order History" at bounding box center [76, 66] width 128 height 1423
click at [186, 435] on icon at bounding box center [186, 434] width 9 height 12
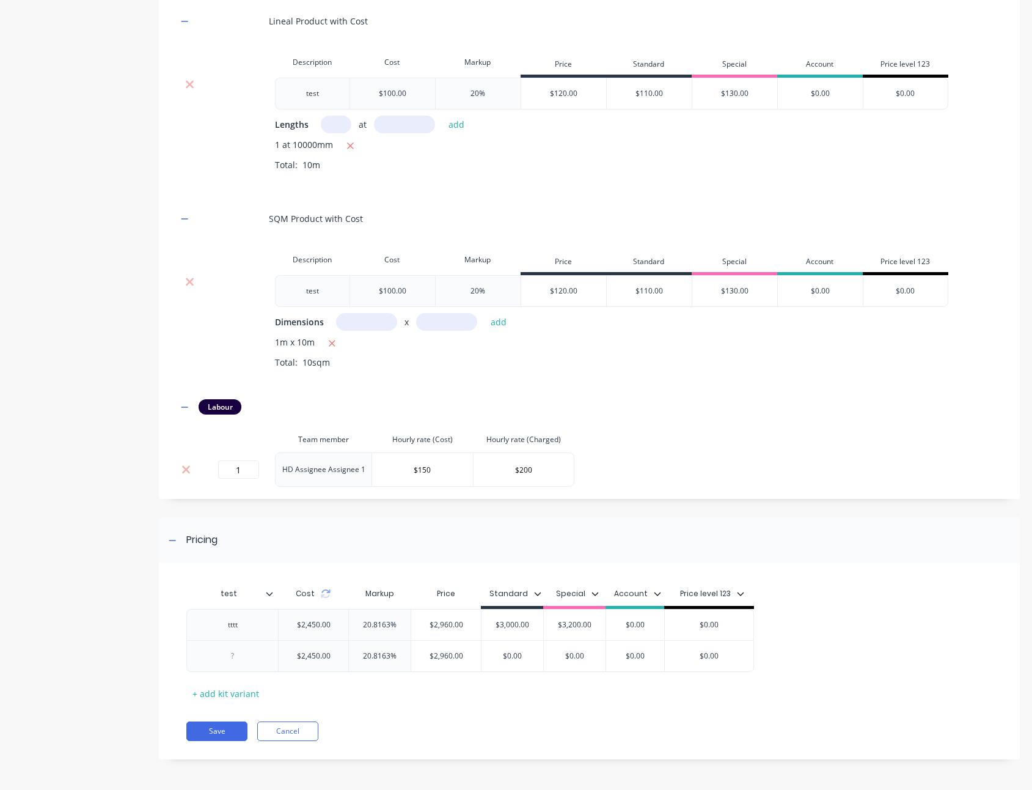
click at [189, 460] on td at bounding box center [189, 469] width 24 height 34
click at [189, 472] on icon at bounding box center [186, 469] width 9 height 12
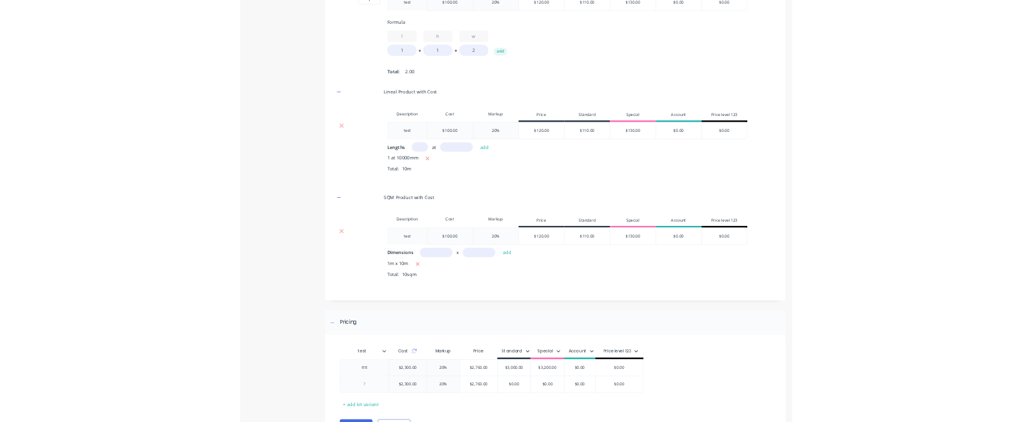
scroll to position [588, 0]
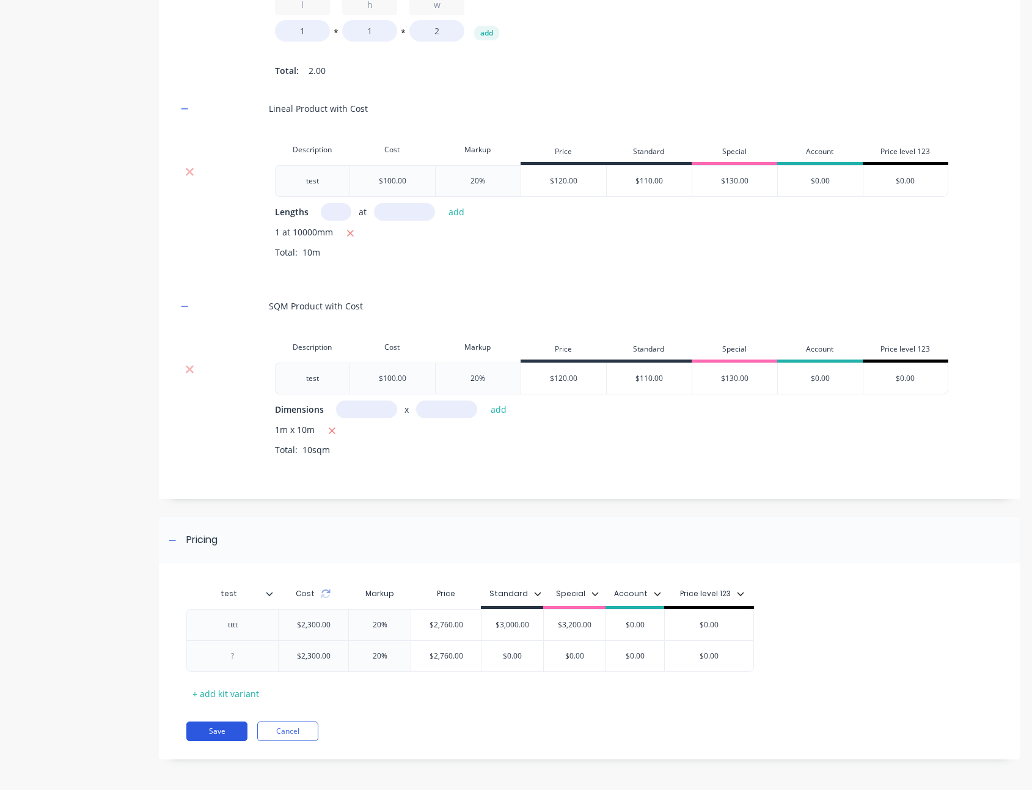
click at [194, 728] on button "Save" at bounding box center [216, 731] width 61 height 20
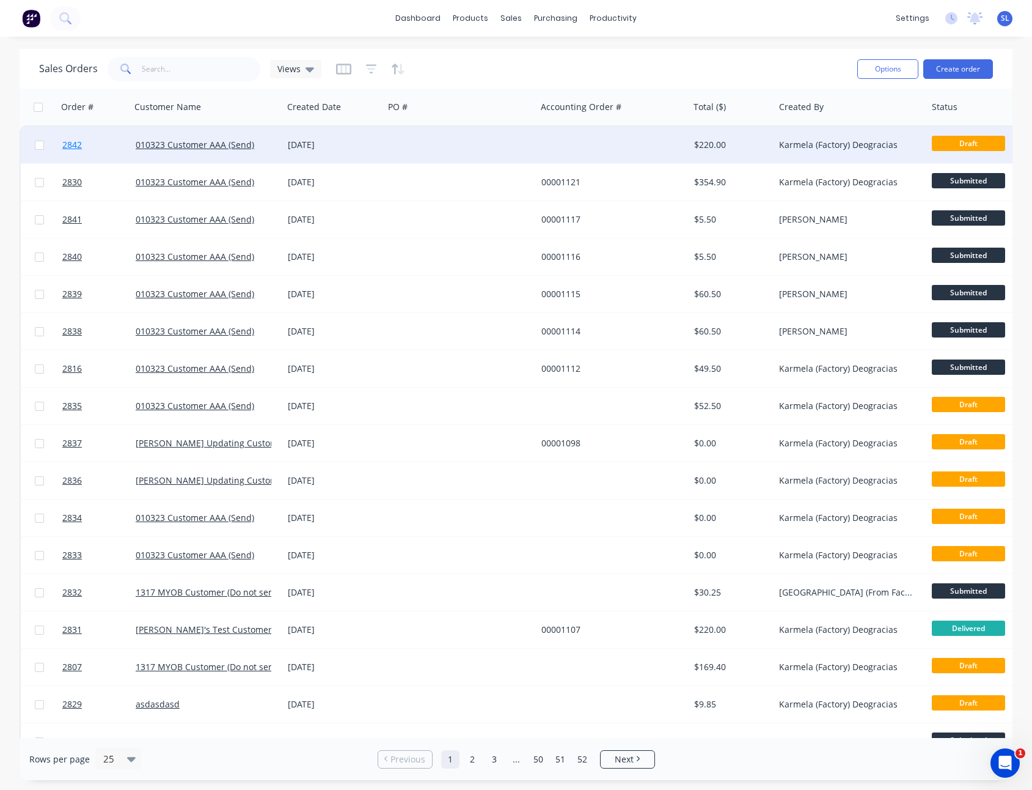
click at [68, 149] on span "2842" at bounding box center [72, 145] width 20 height 12
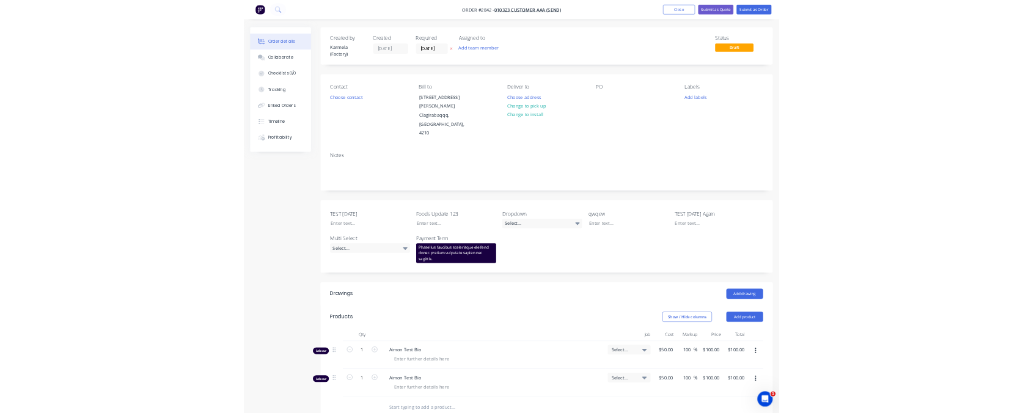
scroll to position [411, 0]
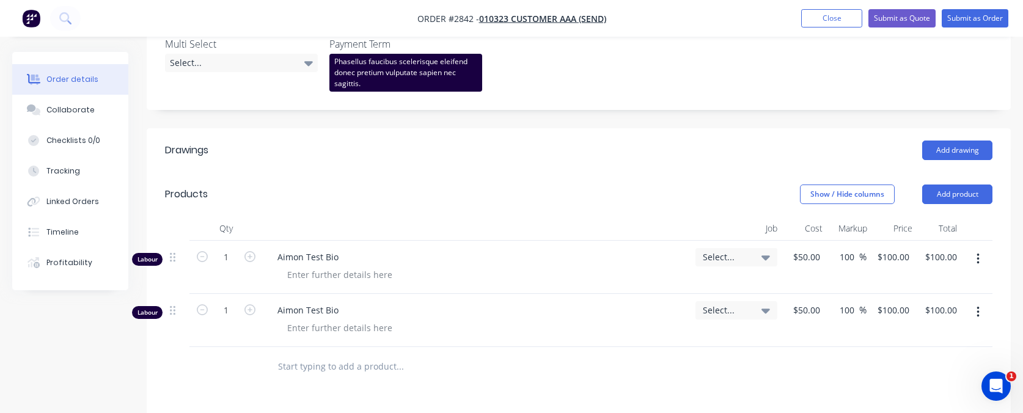
click at [309, 354] on input "text" at bounding box center [399, 366] width 244 height 24
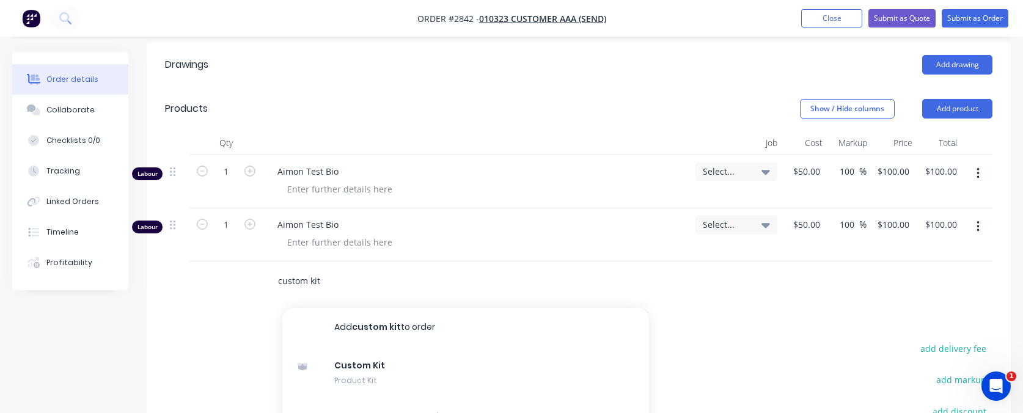
scroll to position [511, 0]
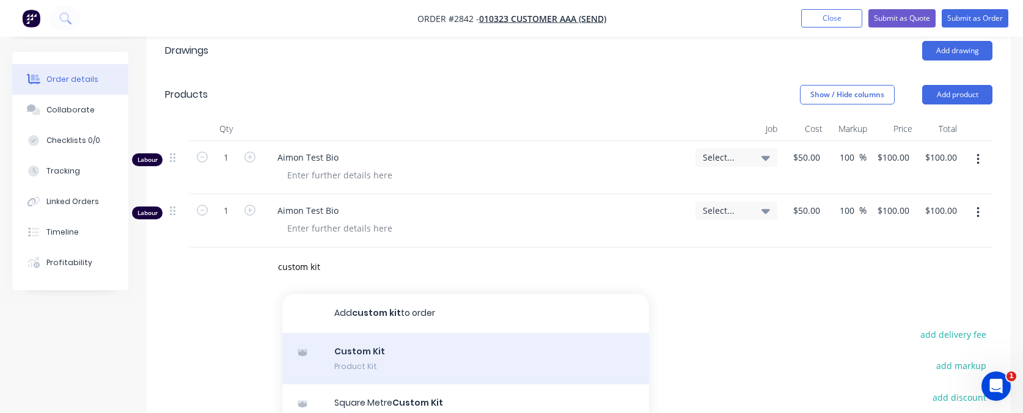
click at [384, 334] on div "Custom Kit Product Kit" at bounding box center [465, 358] width 367 height 51
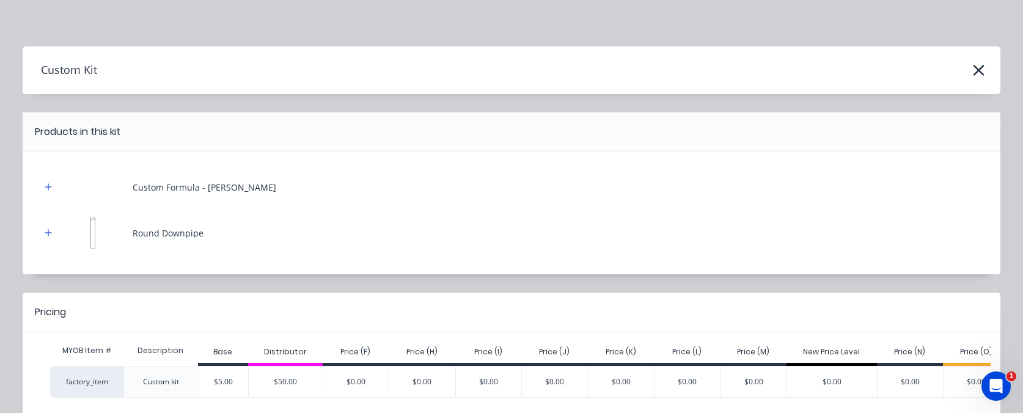
scroll to position [0, 0]
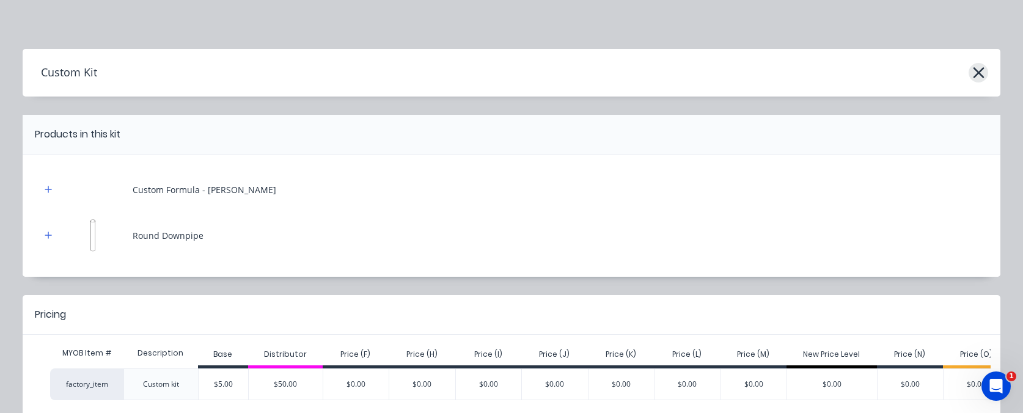
click at [975, 75] on icon "button" at bounding box center [978, 72] width 11 height 11
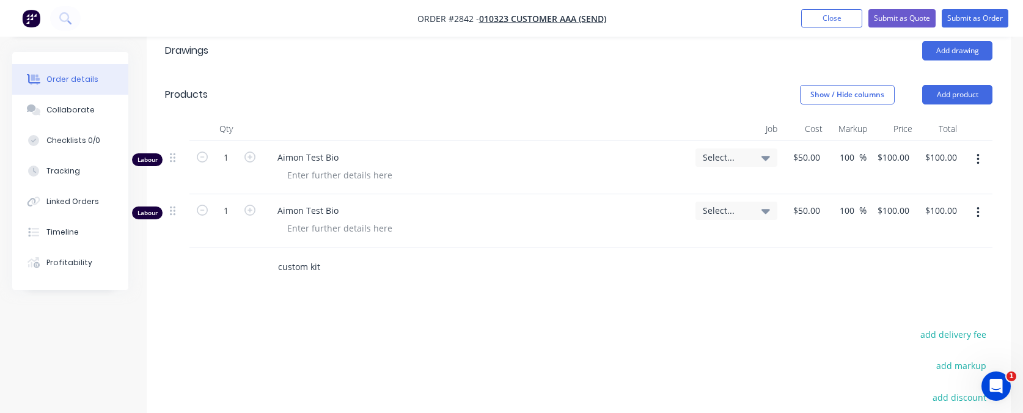
click at [332, 255] on input "custom kit" at bounding box center [399, 267] width 244 height 24
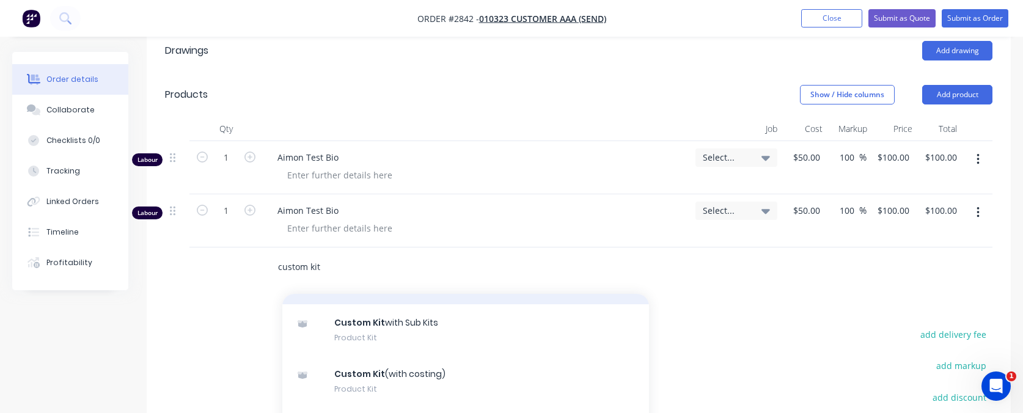
scroll to position [239, 0]
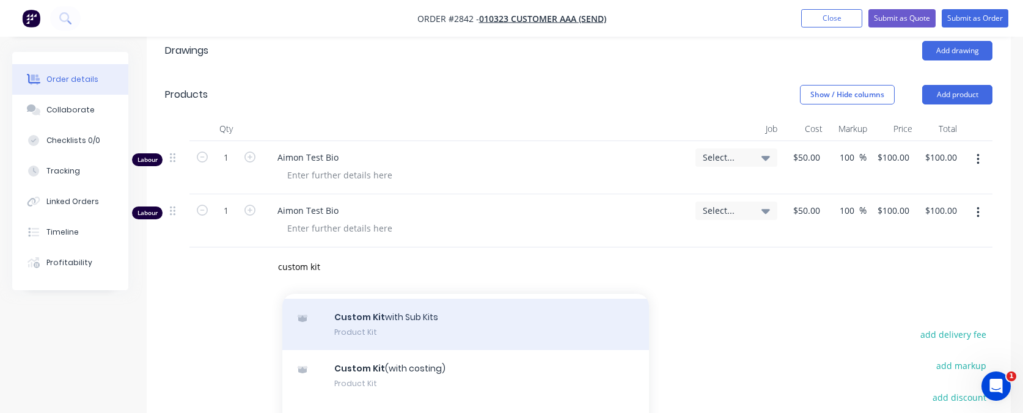
click at [362, 299] on div "Custom Kit with Sub Kits Product Kit" at bounding box center [465, 324] width 367 height 51
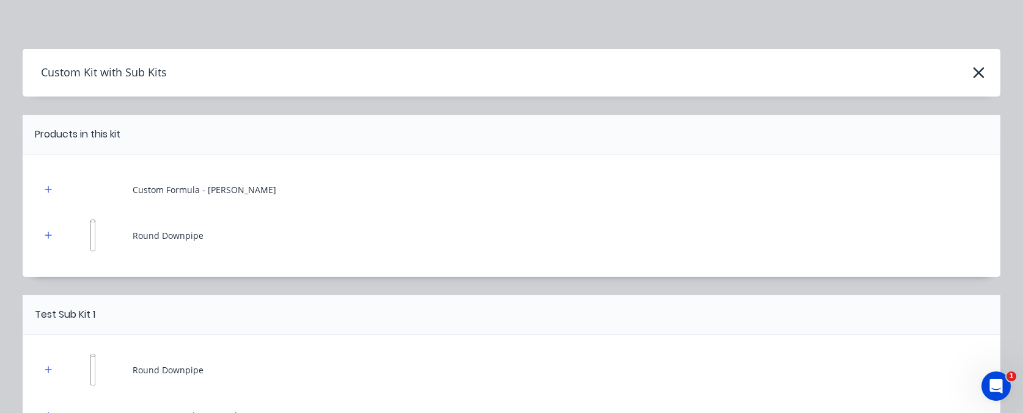
scroll to position [0, 0]
click at [972, 78] on icon "button" at bounding box center [978, 72] width 13 height 17
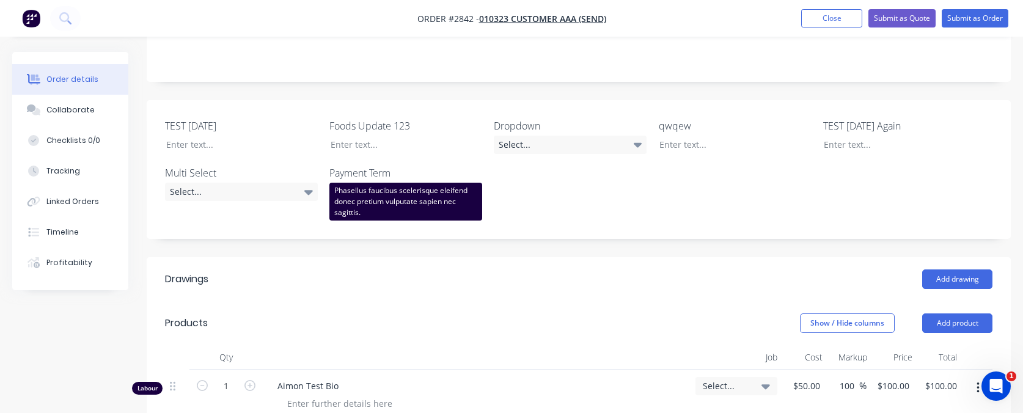
scroll to position [423, 0]
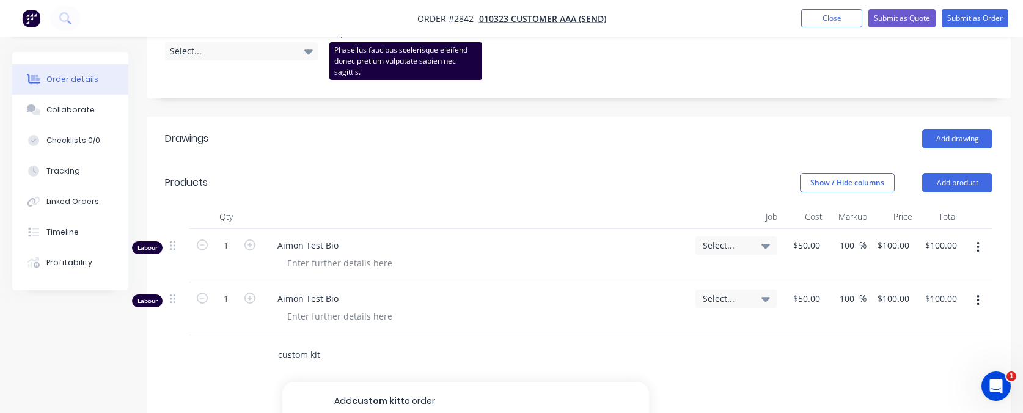
click at [323, 343] on input "custom kit" at bounding box center [399, 355] width 244 height 24
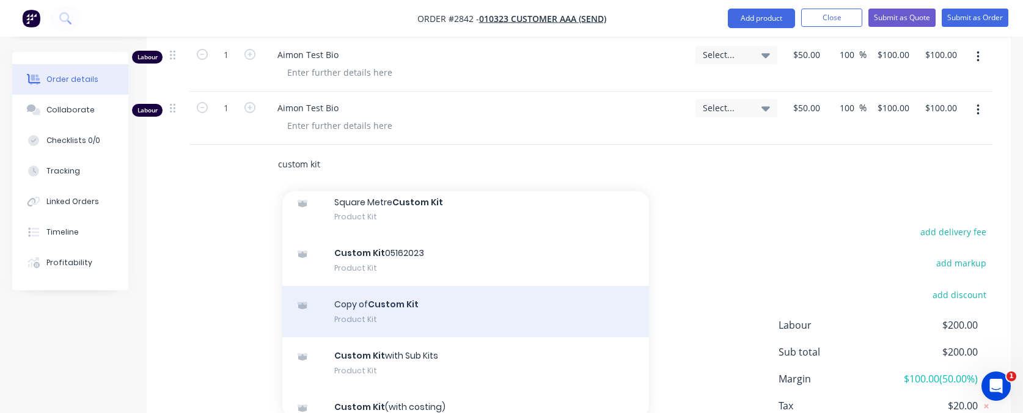
scroll to position [0, 0]
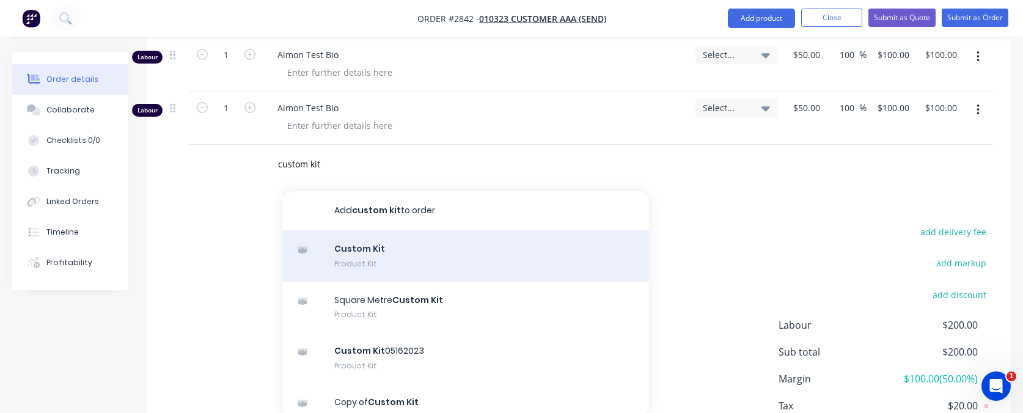
click at [384, 230] on div "Custom Kit Product Kit" at bounding box center [465, 255] width 367 height 51
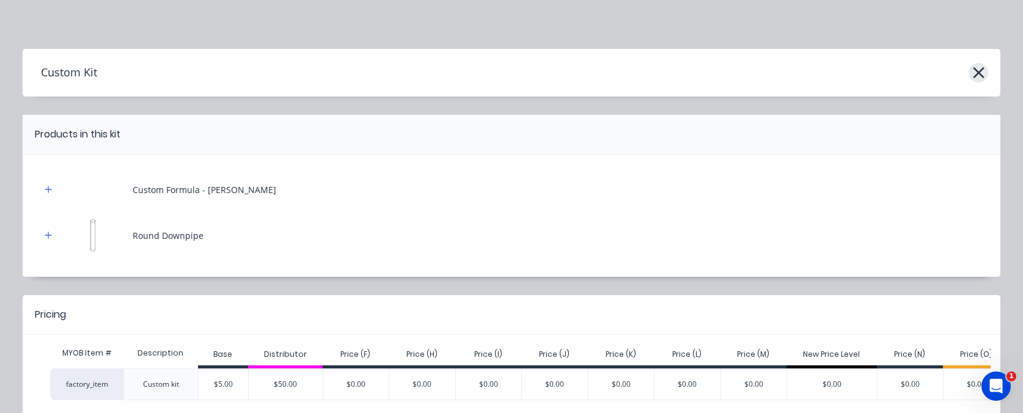
click at [967, 76] on div "Custom Kit" at bounding box center [512, 72] width 978 height 23
click at [974, 72] on icon "button" at bounding box center [978, 72] width 11 height 11
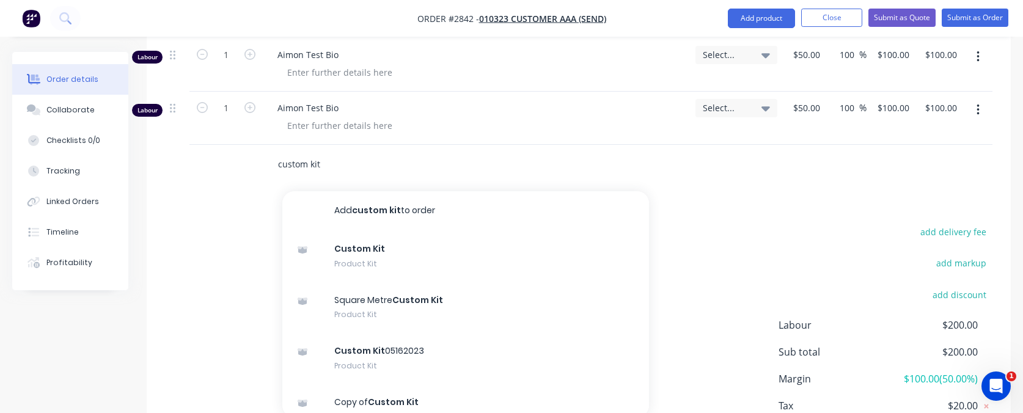
click at [374, 152] on input "custom kit" at bounding box center [399, 164] width 244 height 24
type input "custom ki"
